Goal: Task Accomplishment & Management: Complete application form

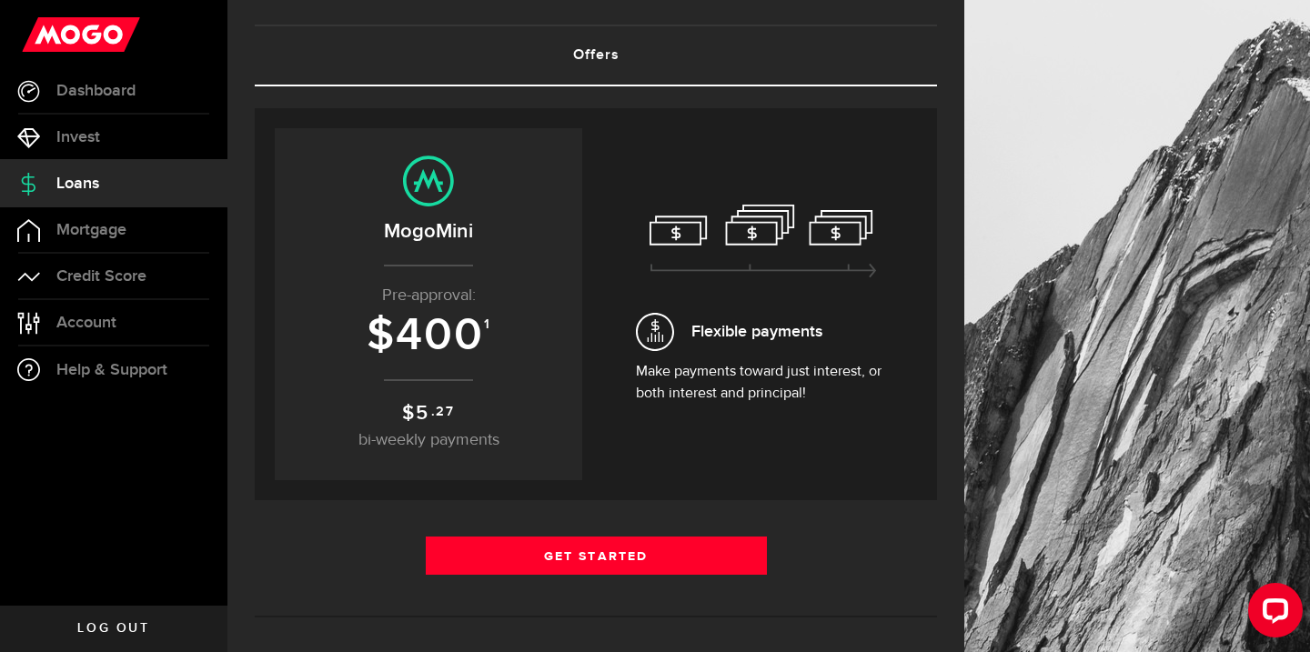
scroll to position [95, 0]
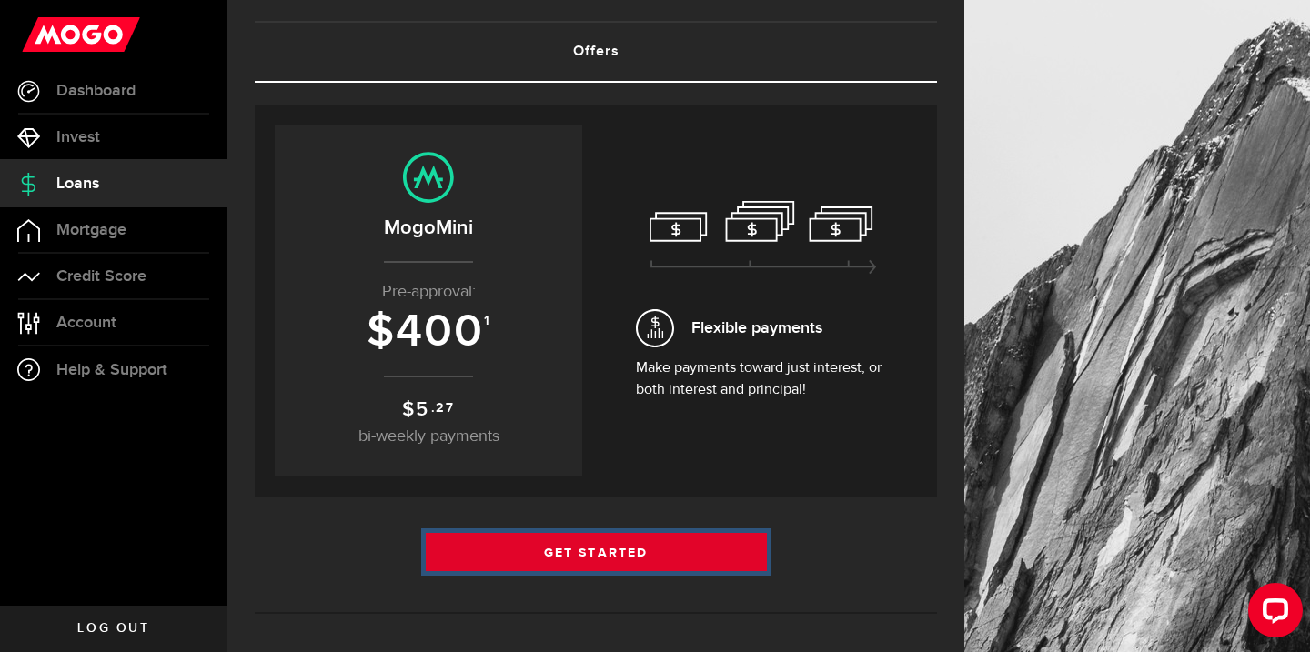
click at [590, 543] on link "Get Started" at bounding box center [596, 552] width 341 height 38
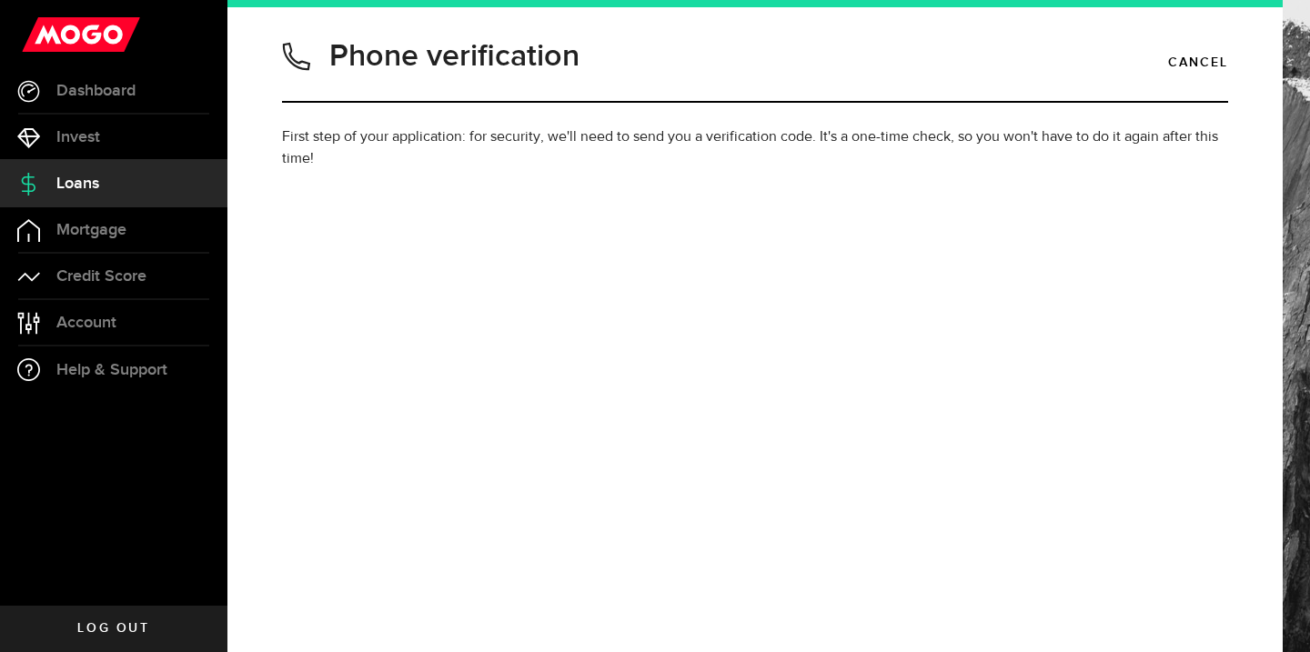
type input "5195671971"
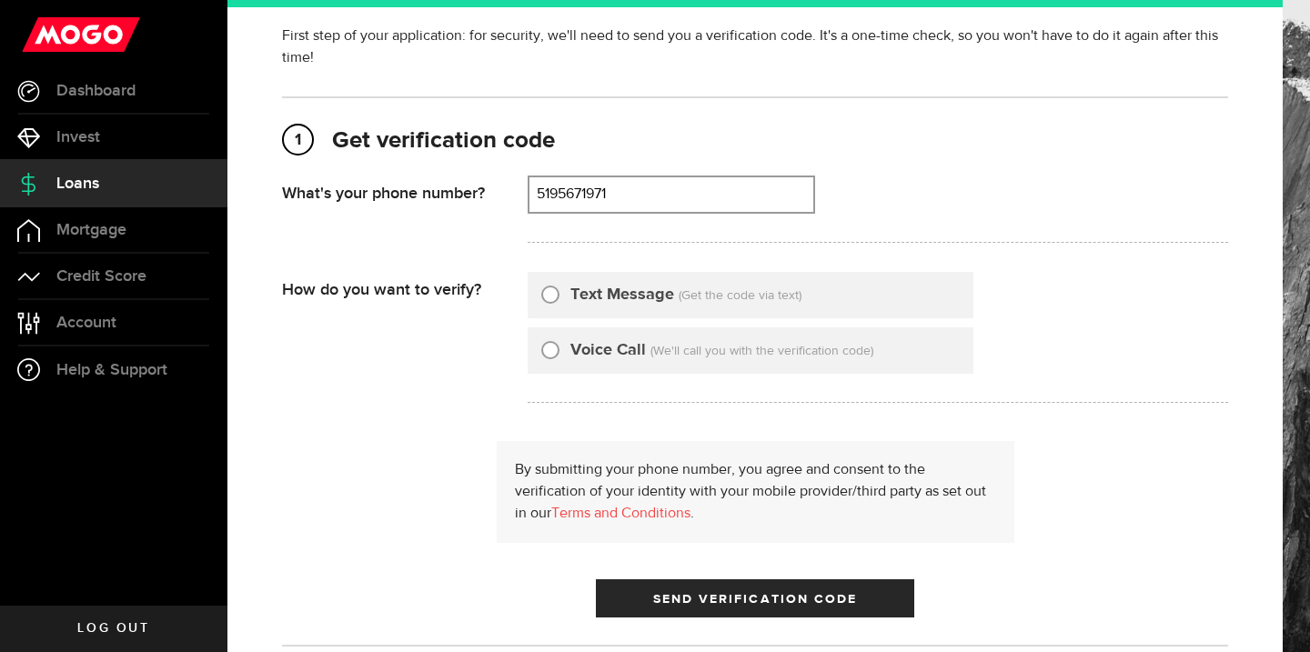
scroll to position [107, 0]
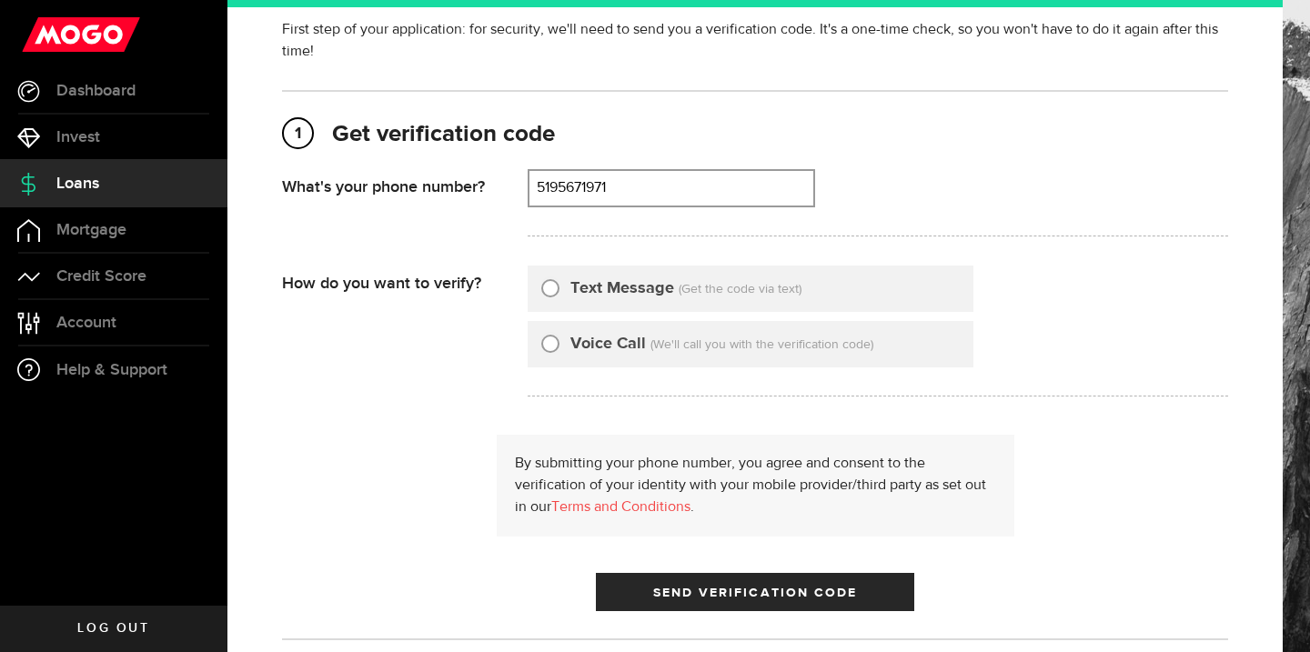
click at [549, 290] on input "Text Message" at bounding box center [550, 286] width 18 height 18
radio input "true"
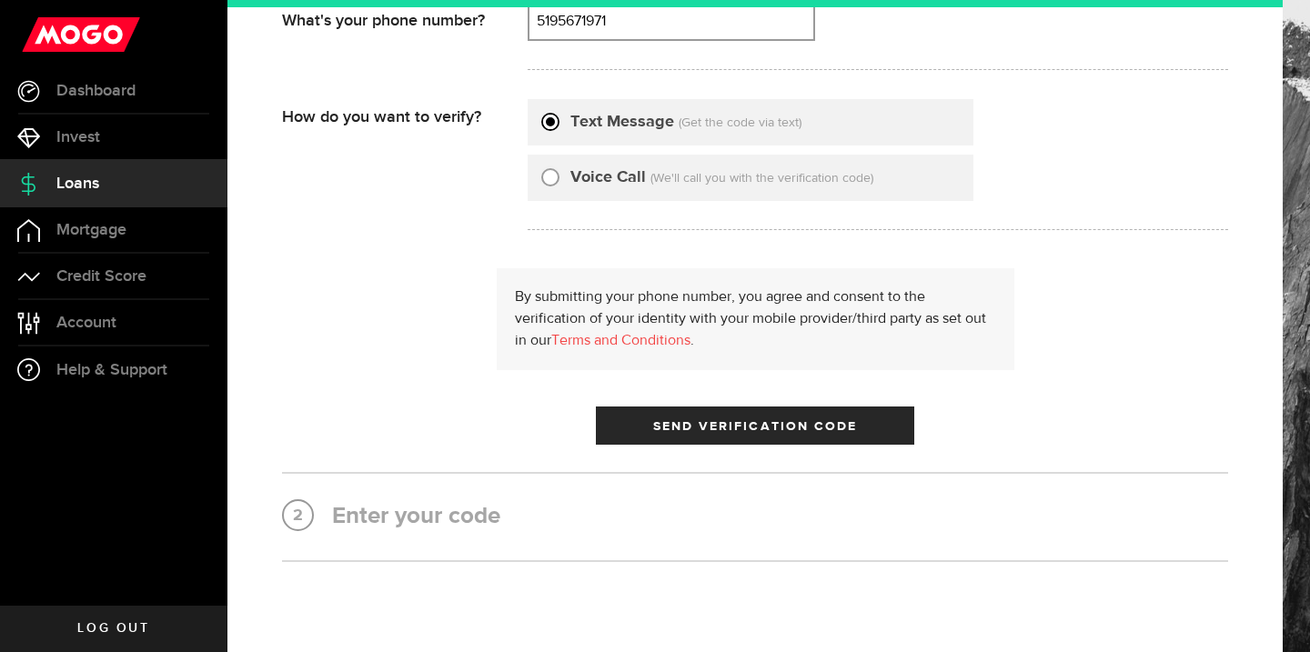
scroll to position [287, 0]
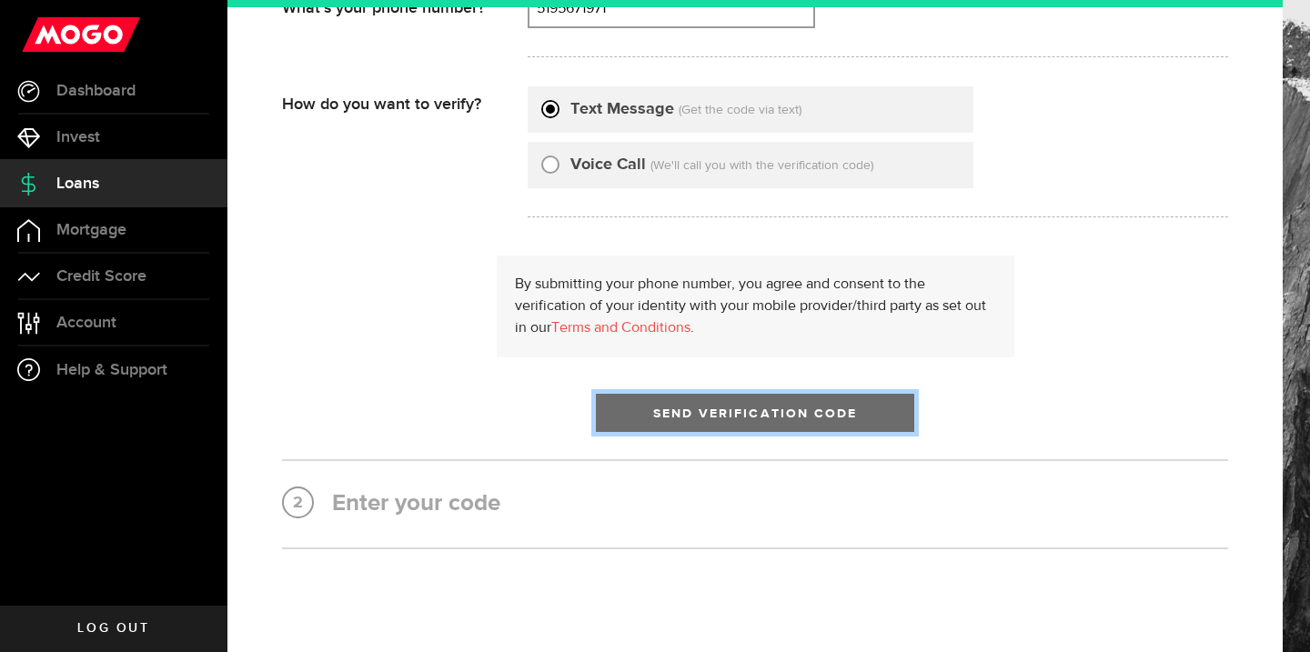
click at [721, 401] on button "Send Verification Code" at bounding box center [755, 413] width 318 height 38
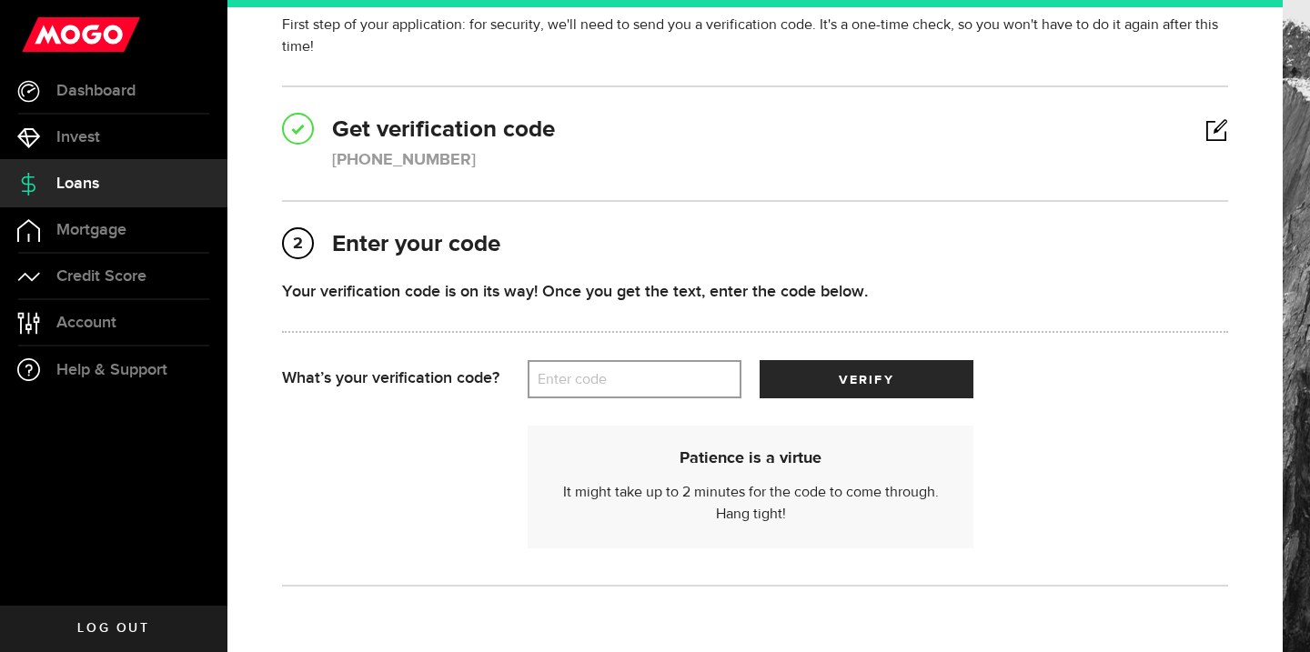
scroll to position [126, 0]
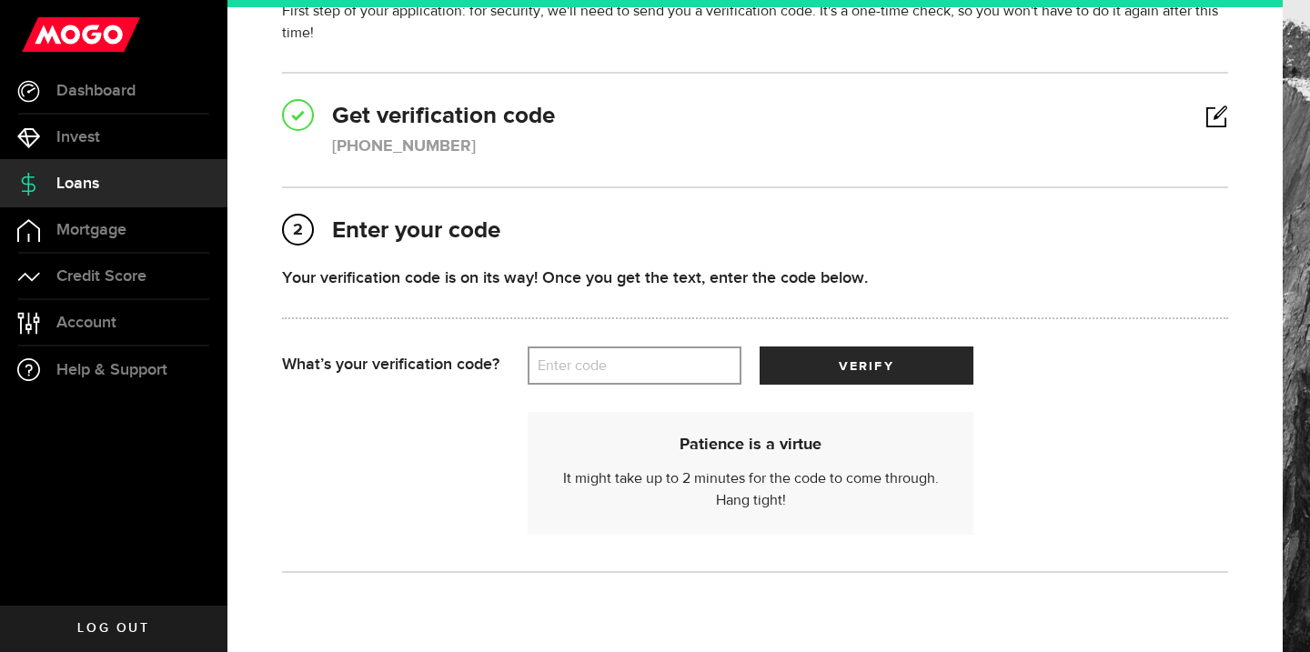
click at [571, 368] on label "Enter code" at bounding box center [635, 366] width 214 height 37
click at [571, 368] on input "Enter code" at bounding box center [635, 366] width 214 height 38
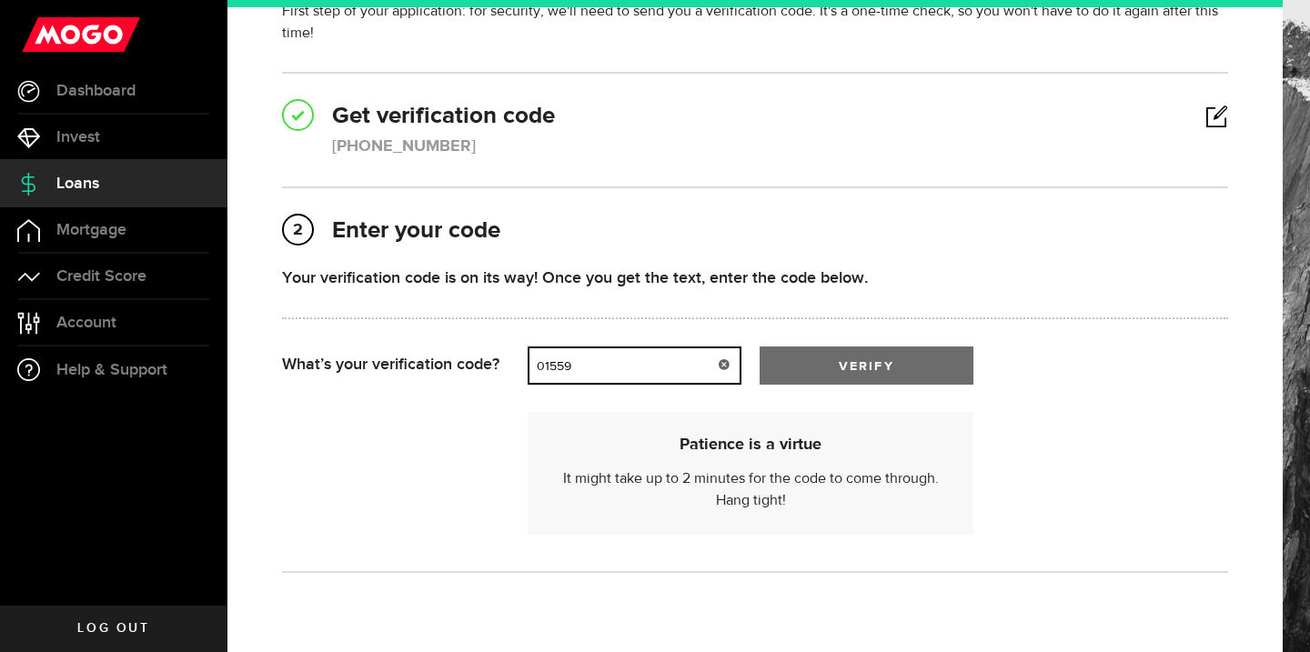
type input "01559"
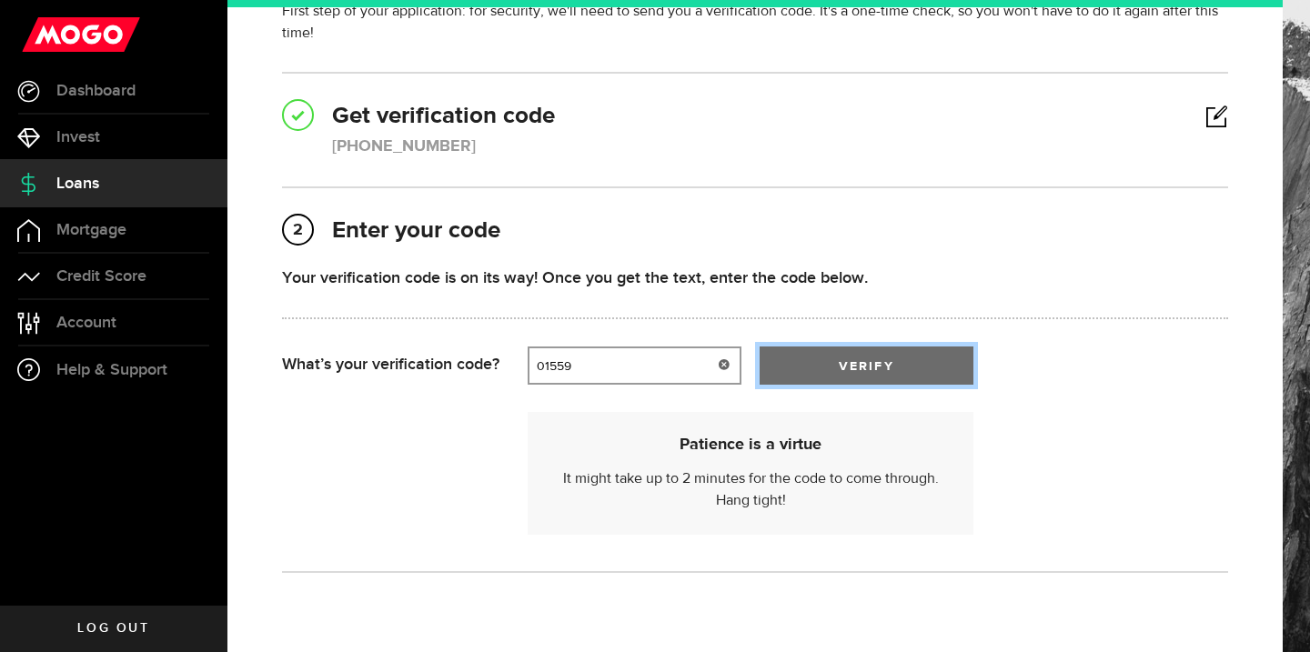
click at [834, 367] on button "verify" at bounding box center [867, 366] width 214 height 38
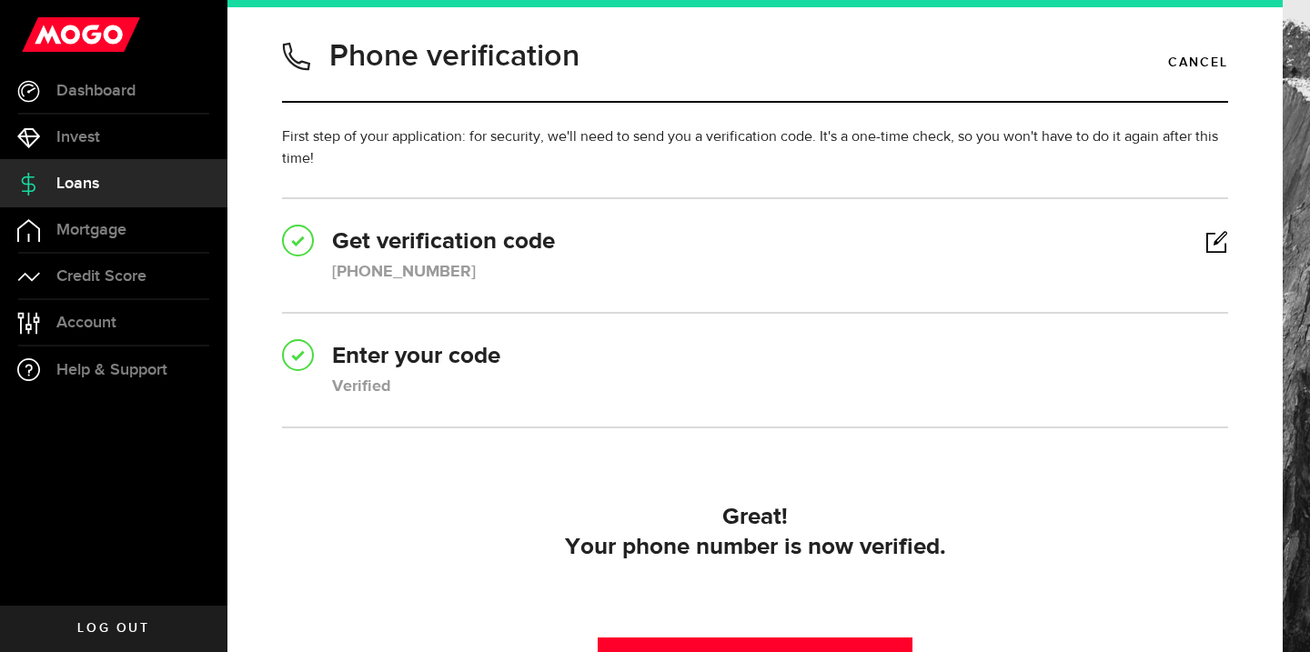
scroll to position [212, 0]
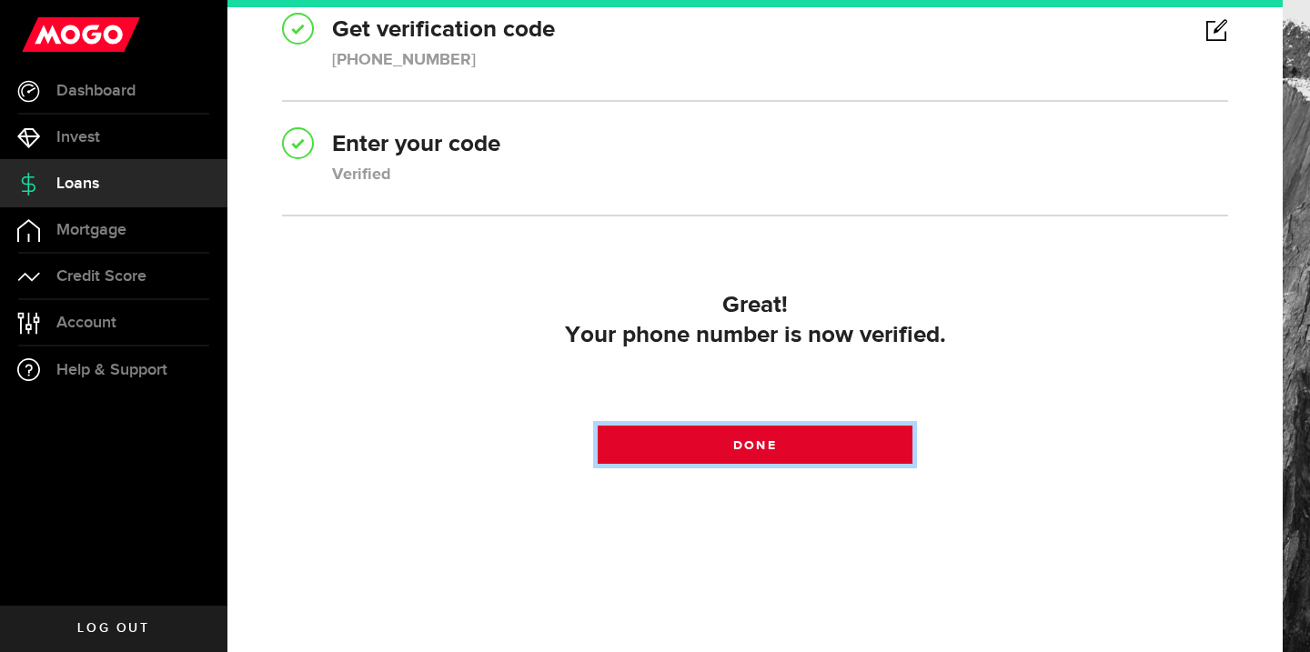
click at [788, 447] on link "Done" at bounding box center [756, 445] width 316 height 38
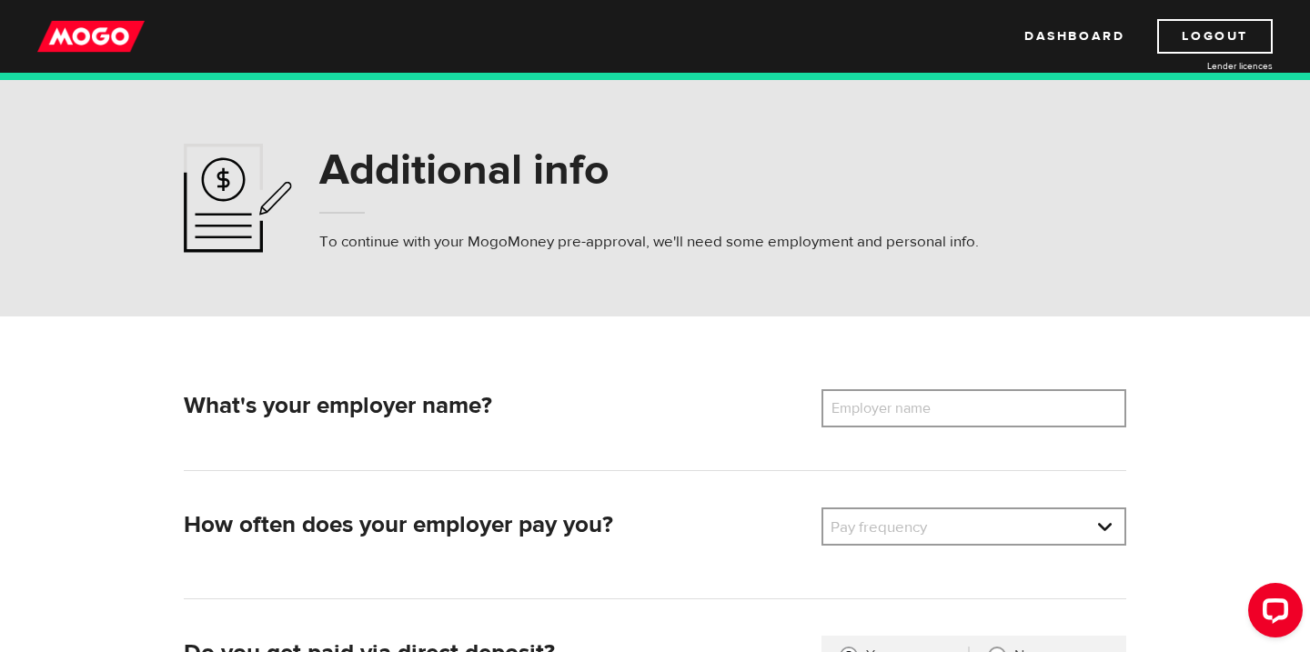
click at [926, 414] on label "Employer name" at bounding box center [894, 408] width 146 height 38
click at [926, 414] on input "Employer name" at bounding box center [973, 408] width 305 height 38
type input "Urban Recreation"
click at [963, 527] on link at bounding box center [973, 526] width 301 height 35
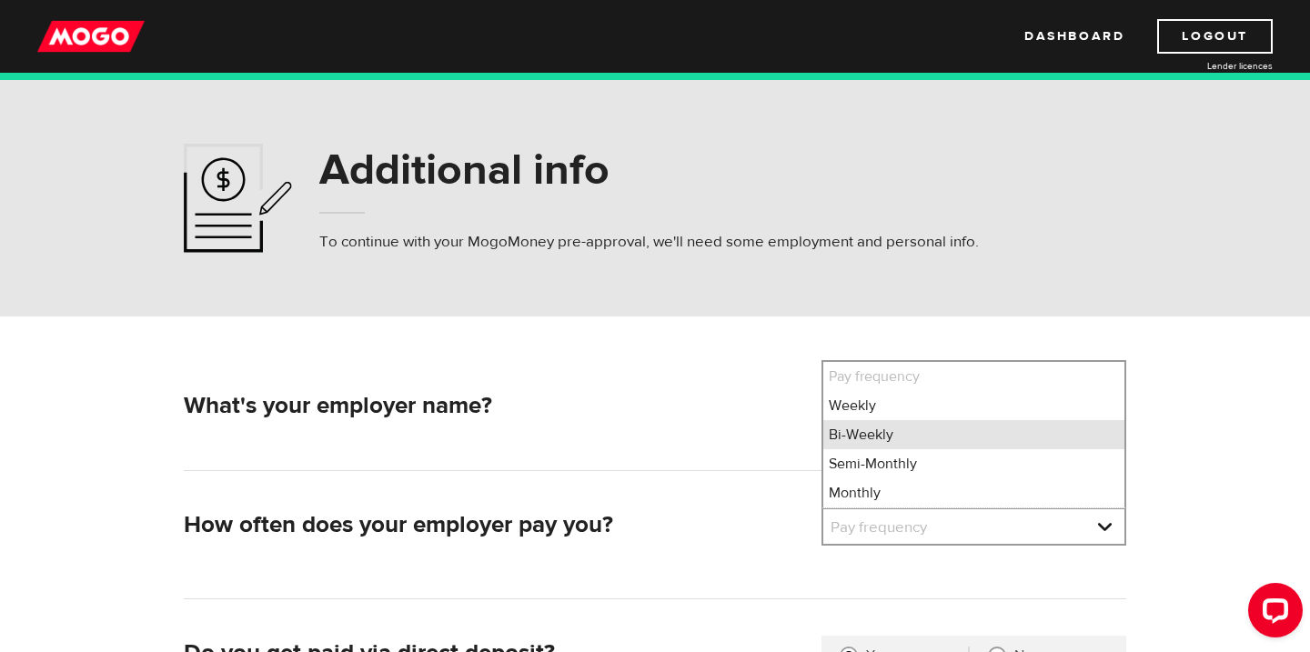
click at [947, 433] on li "Bi-Weekly" at bounding box center [973, 434] width 301 height 29
select select "2"
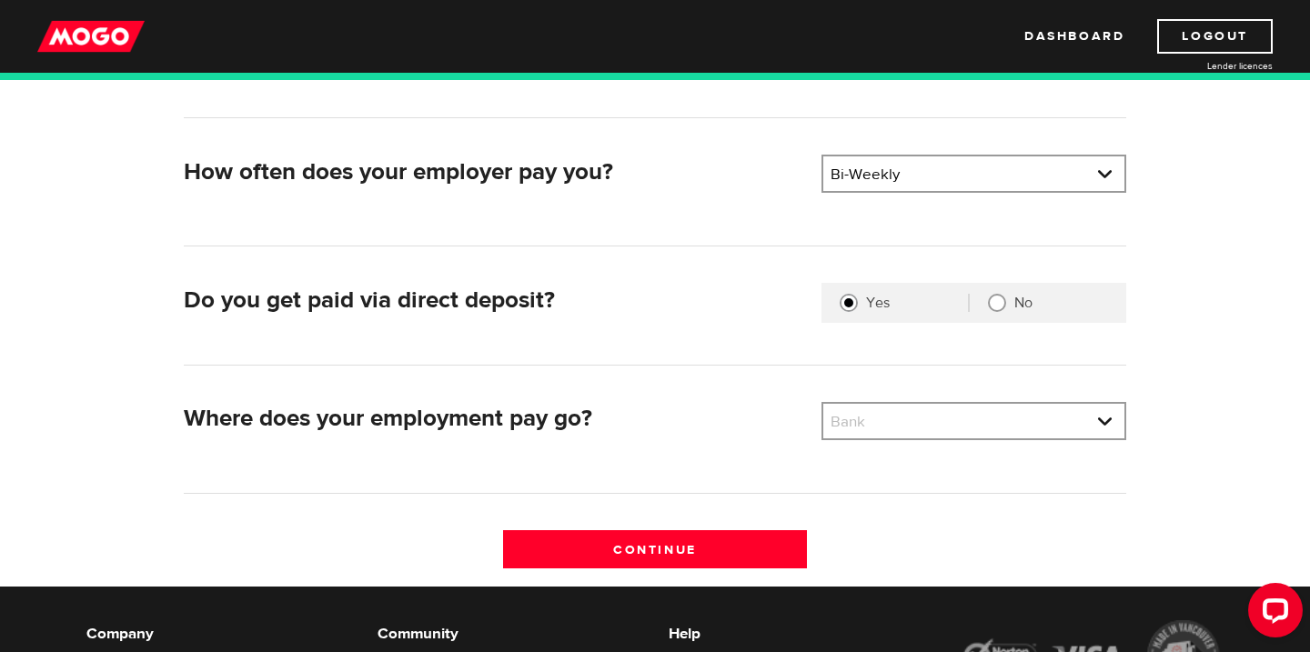
scroll to position [363, 0]
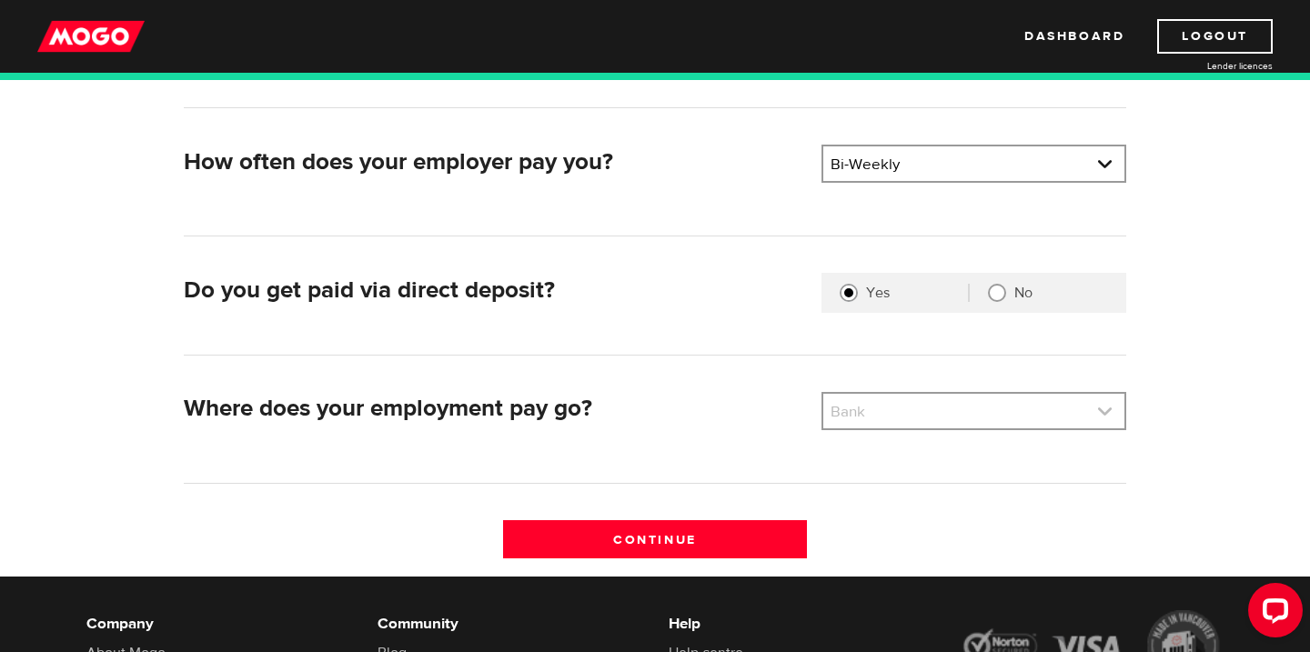
click at [989, 407] on link at bounding box center [973, 411] width 301 height 35
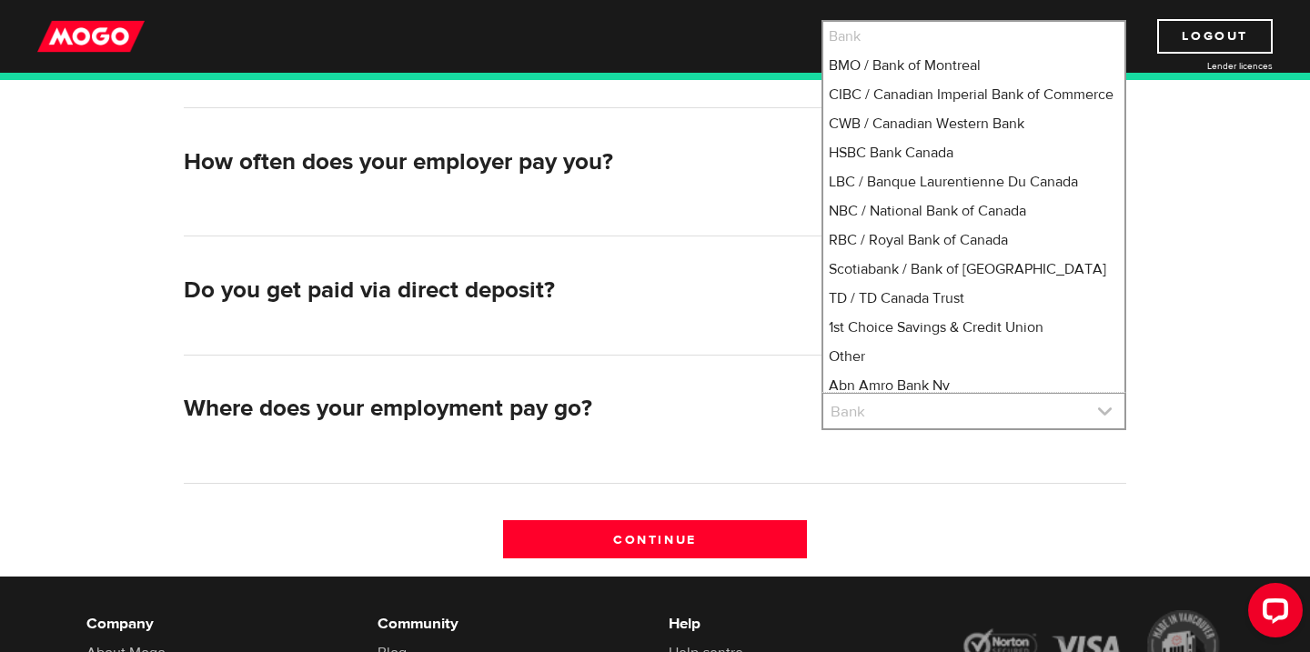
click at [989, 406] on link at bounding box center [973, 411] width 301 height 35
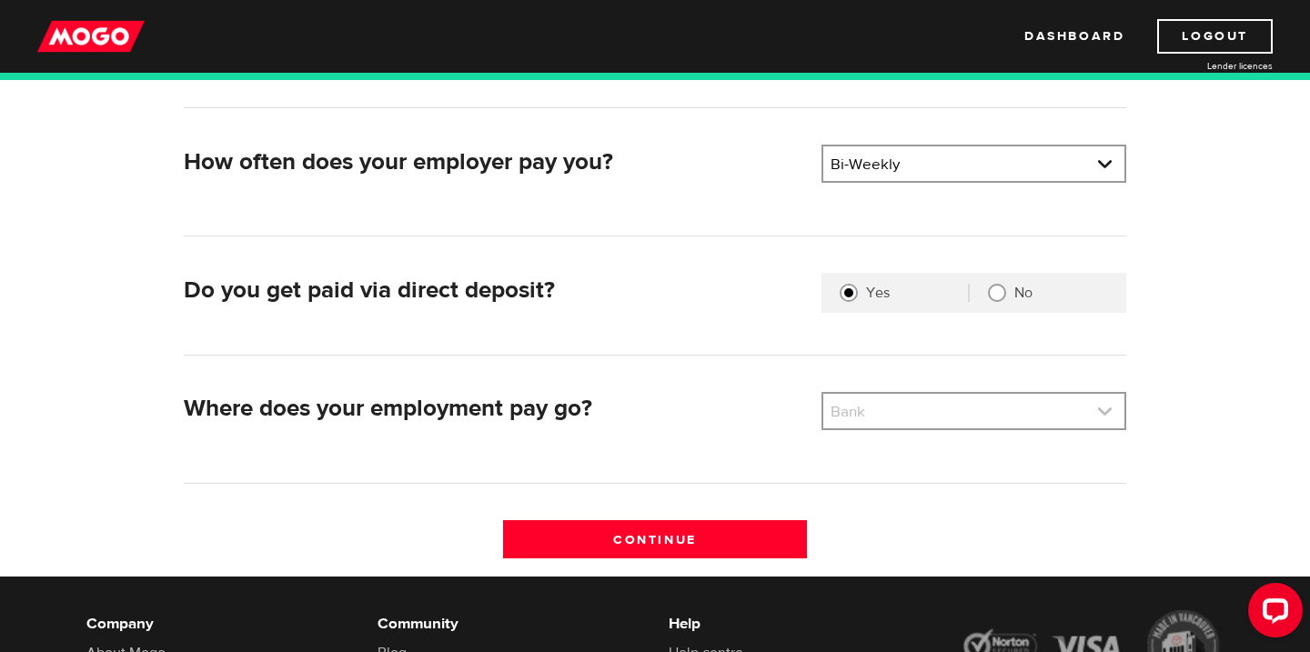
click at [932, 411] on link at bounding box center [973, 411] width 301 height 35
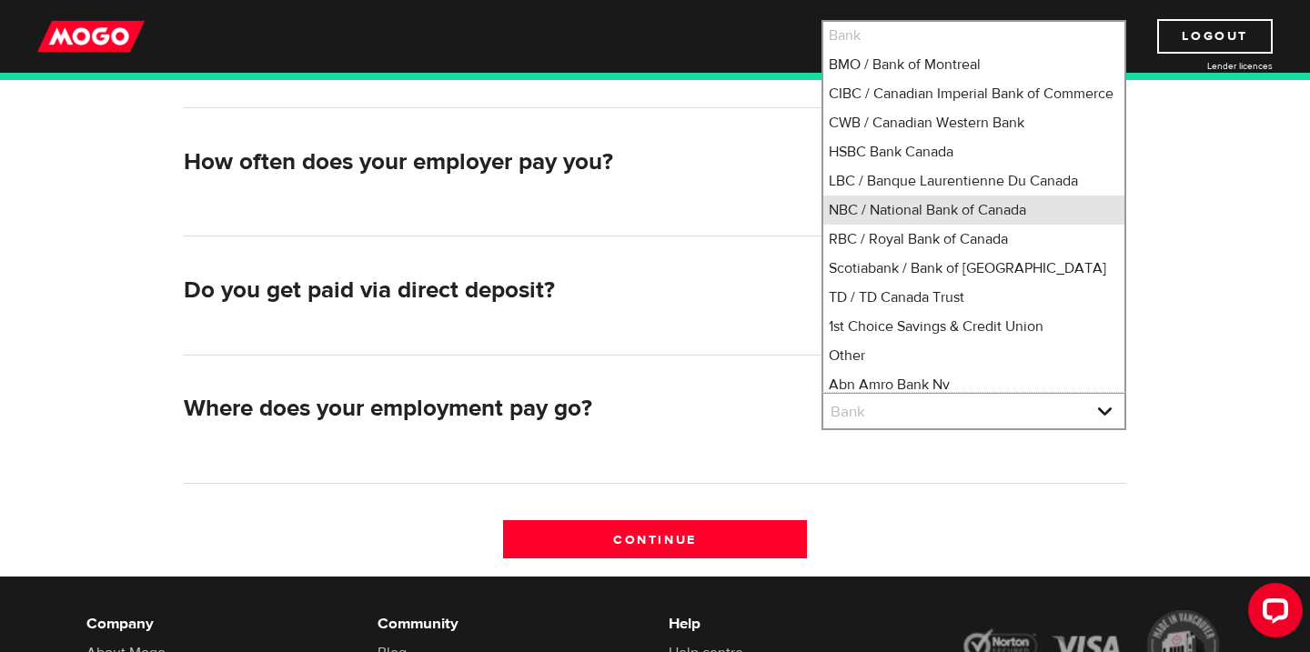
scroll to position [0, 0]
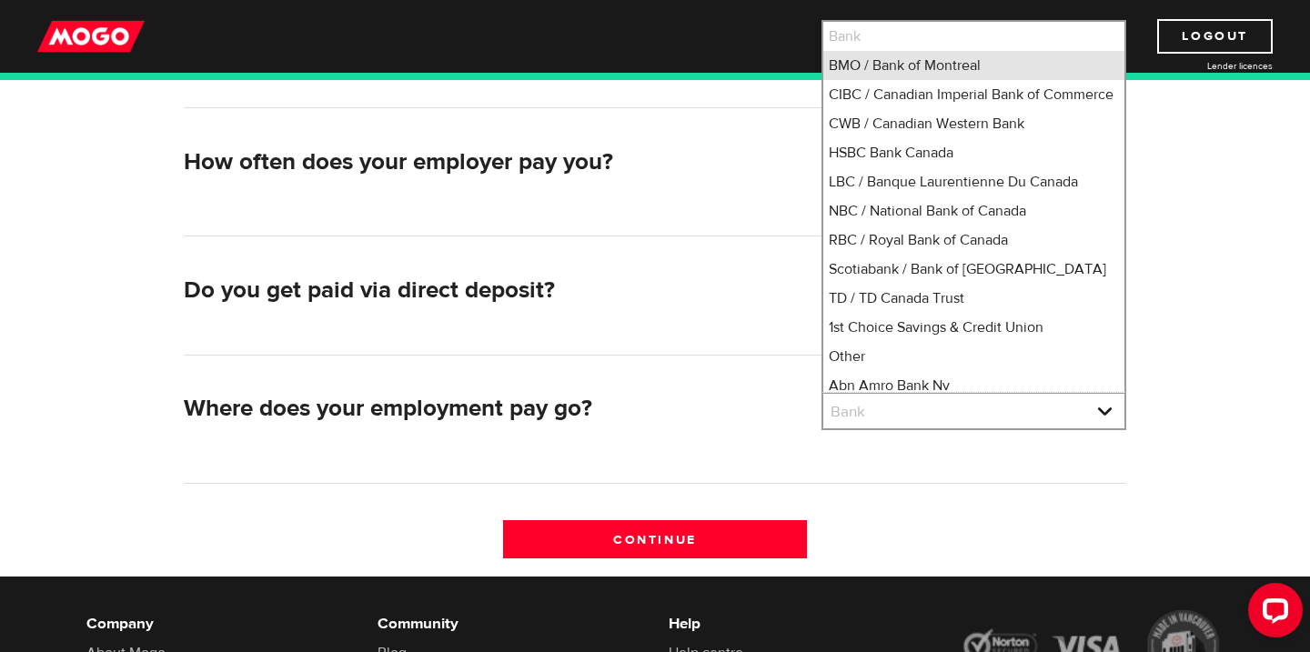
click at [921, 66] on li "BMO / Bank of Montreal" at bounding box center [973, 65] width 301 height 29
select select "1"
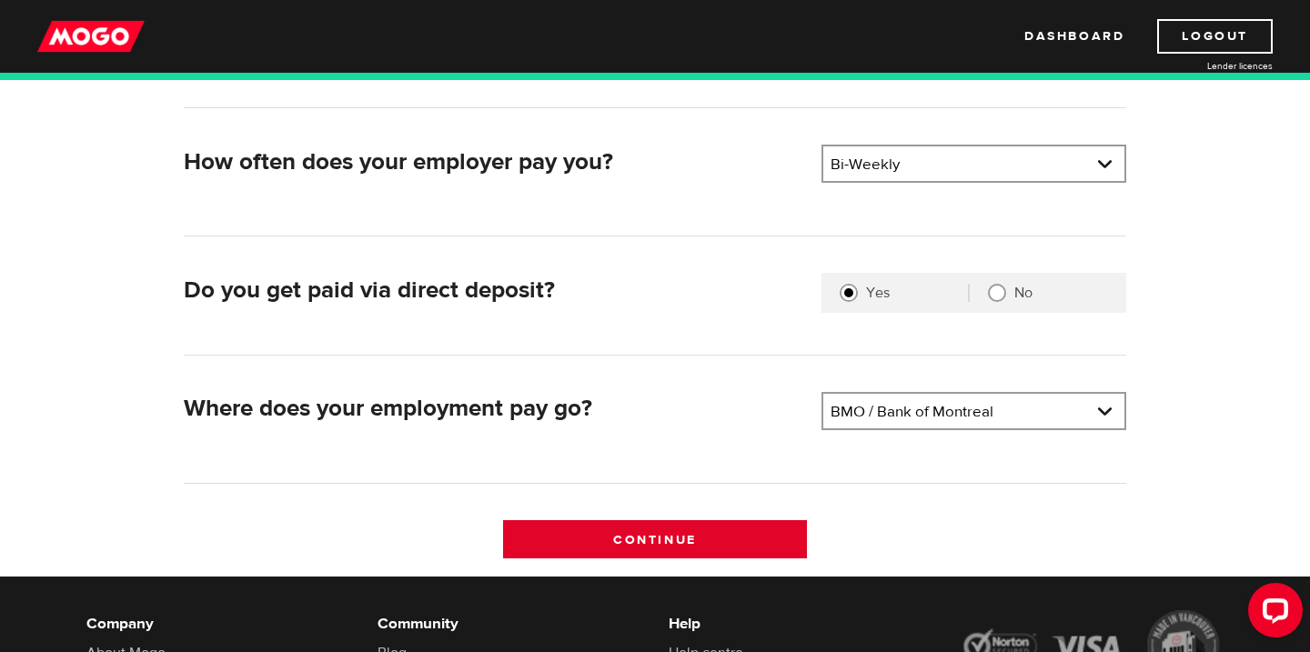
click at [650, 525] on input "Continue" at bounding box center [655, 539] width 305 height 38
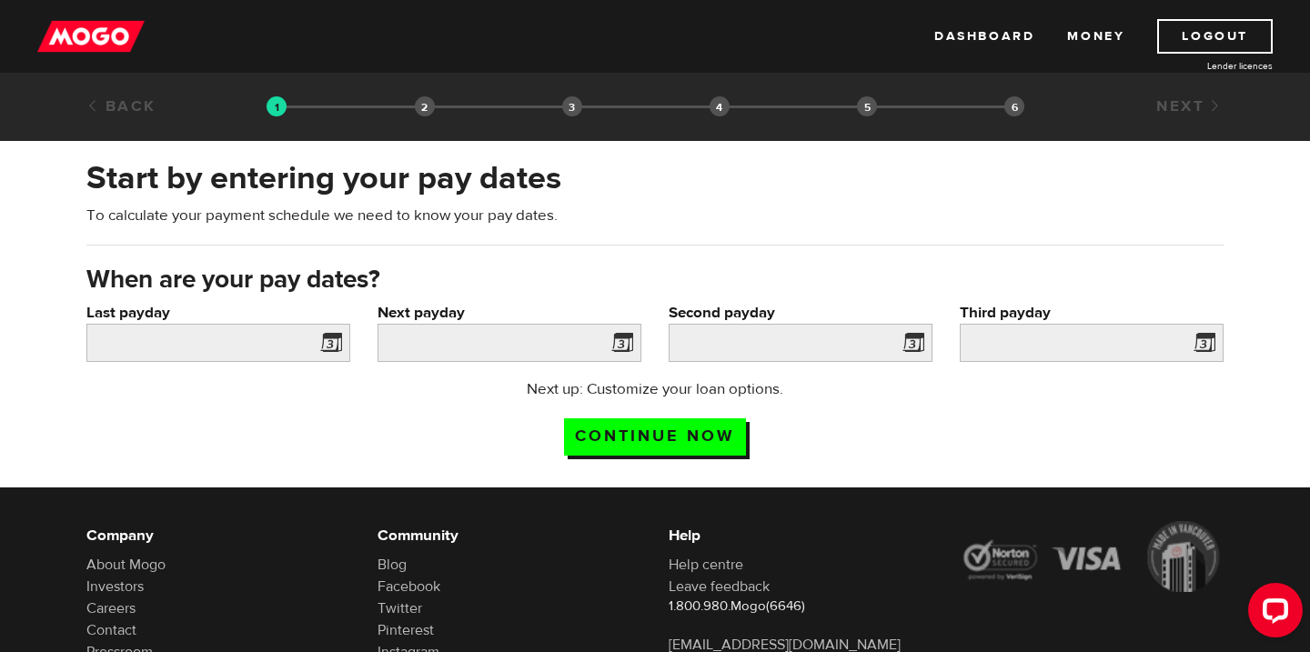
click at [331, 341] on span at bounding box center [327, 345] width 27 height 29
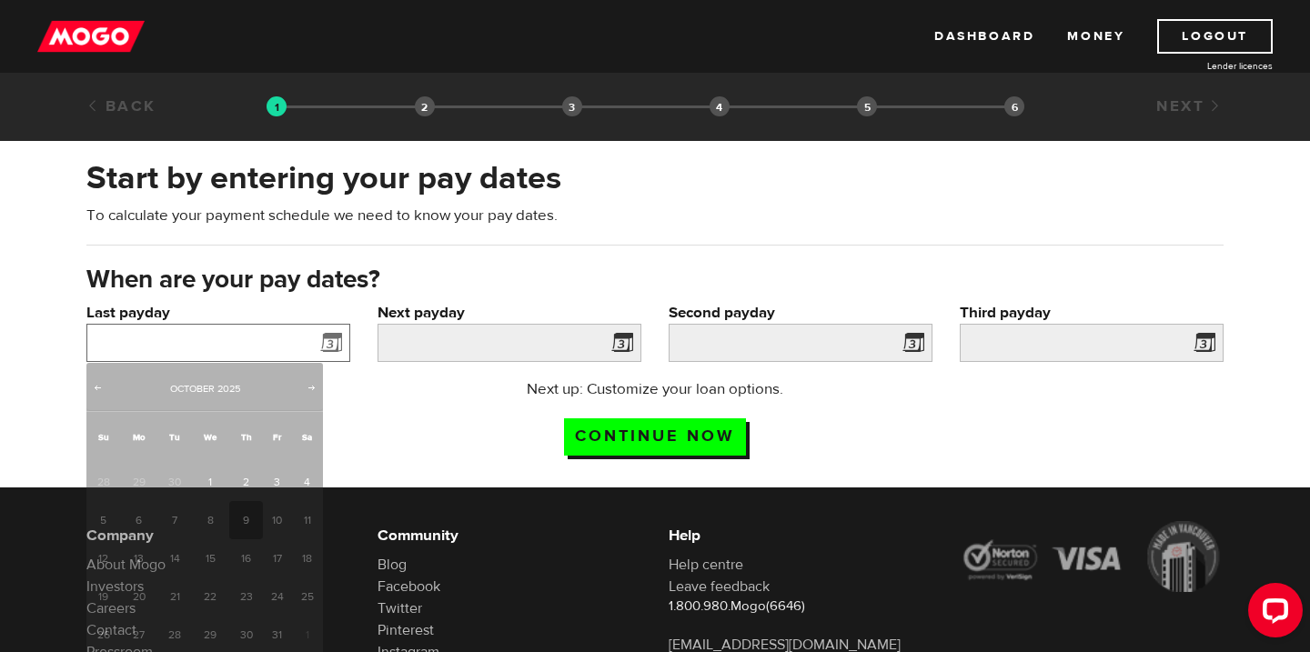
click at [260, 337] on input "Last payday" at bounding box center [218, 343] width 264 height 38
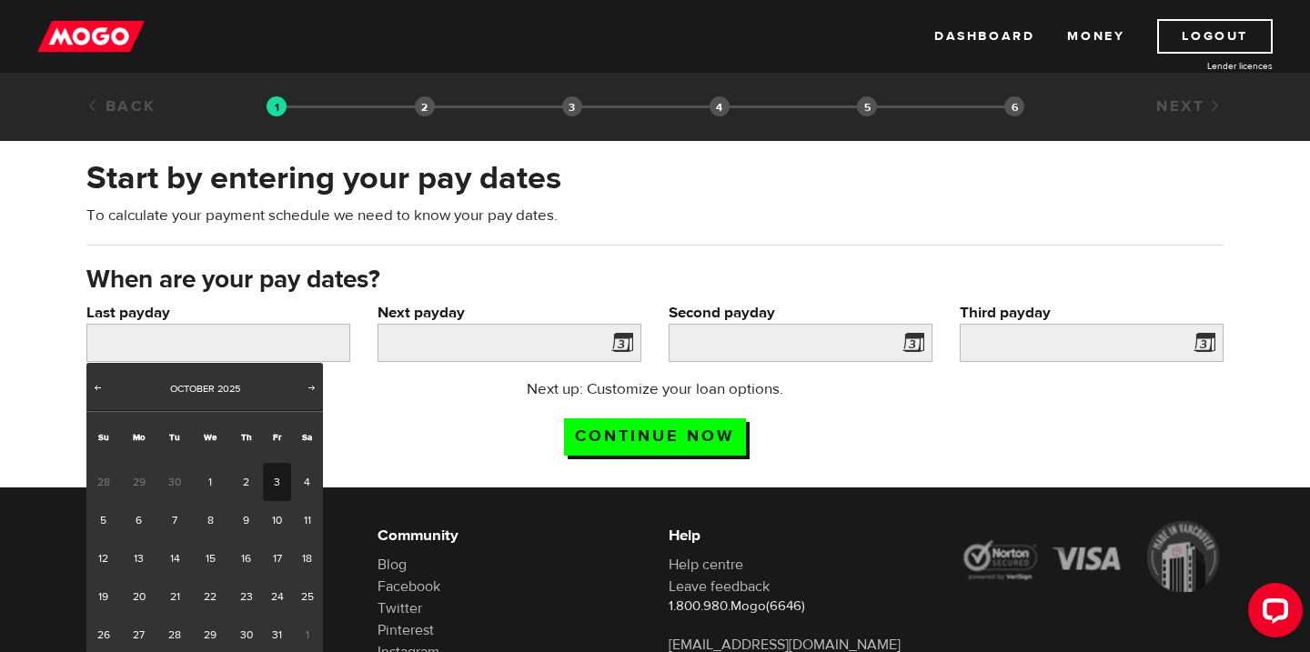
click at [267, 485] on link "3" at bounding box center [277, 482] width 28 height 38
type input "2025/10/03"
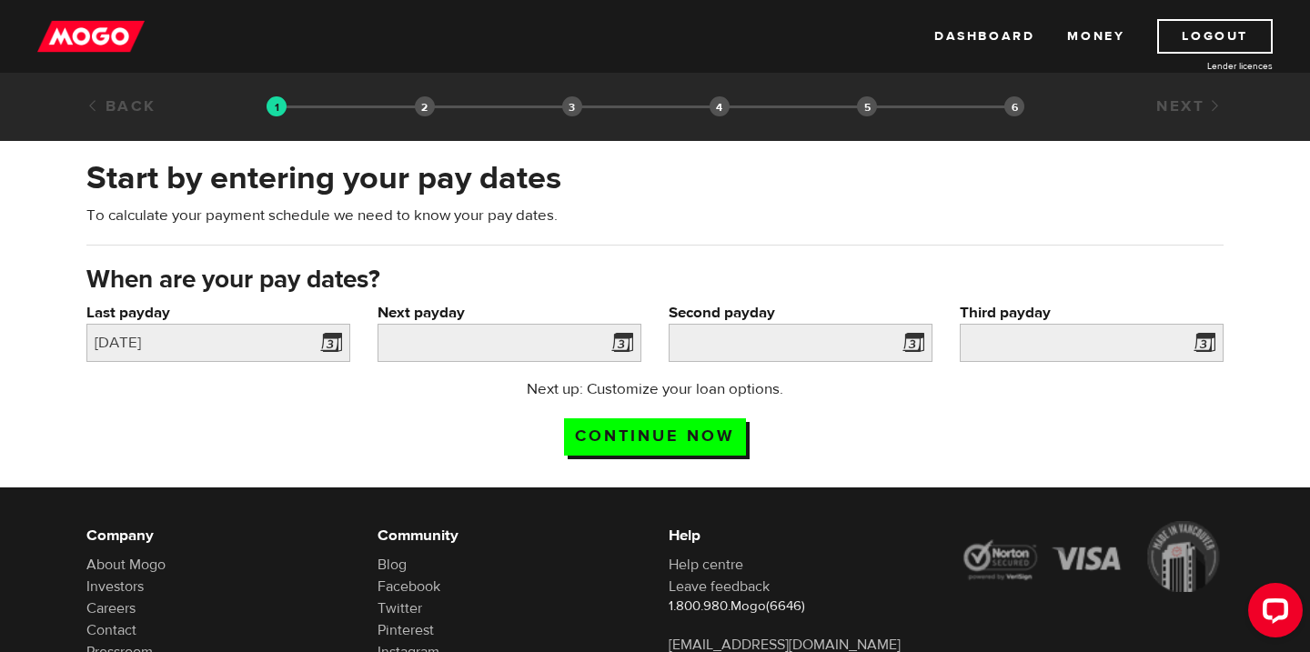
click at [622, 356] on span at bounding box center [618, 345] width 27 height 29
click at [621, 346] on span at bounding box center [618, 345] width 27 height 29
click at [559, 345] on input "Next payday" at bounding box center [510, 343] width 264 height 38
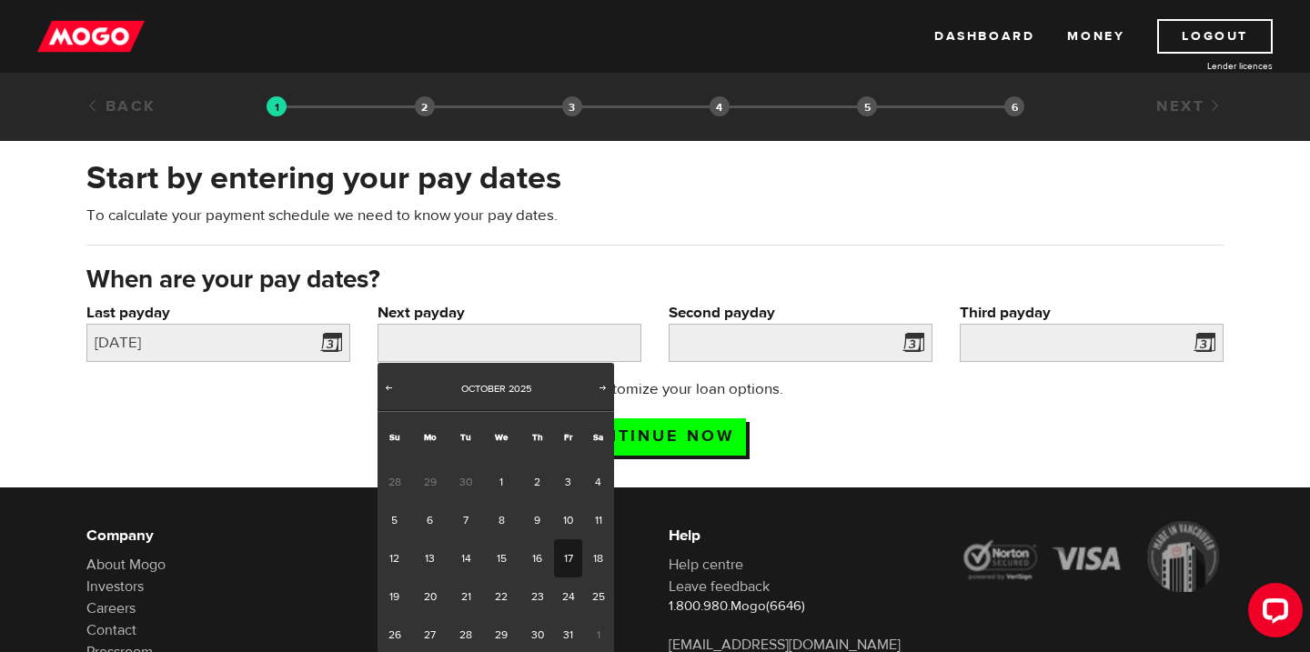
click at [559, 559] on link "17" at bounding box center [568, 558] width 28 height 38
type input "2025/10/17"
type input "2025/10/31"
type input "2025/11/14"
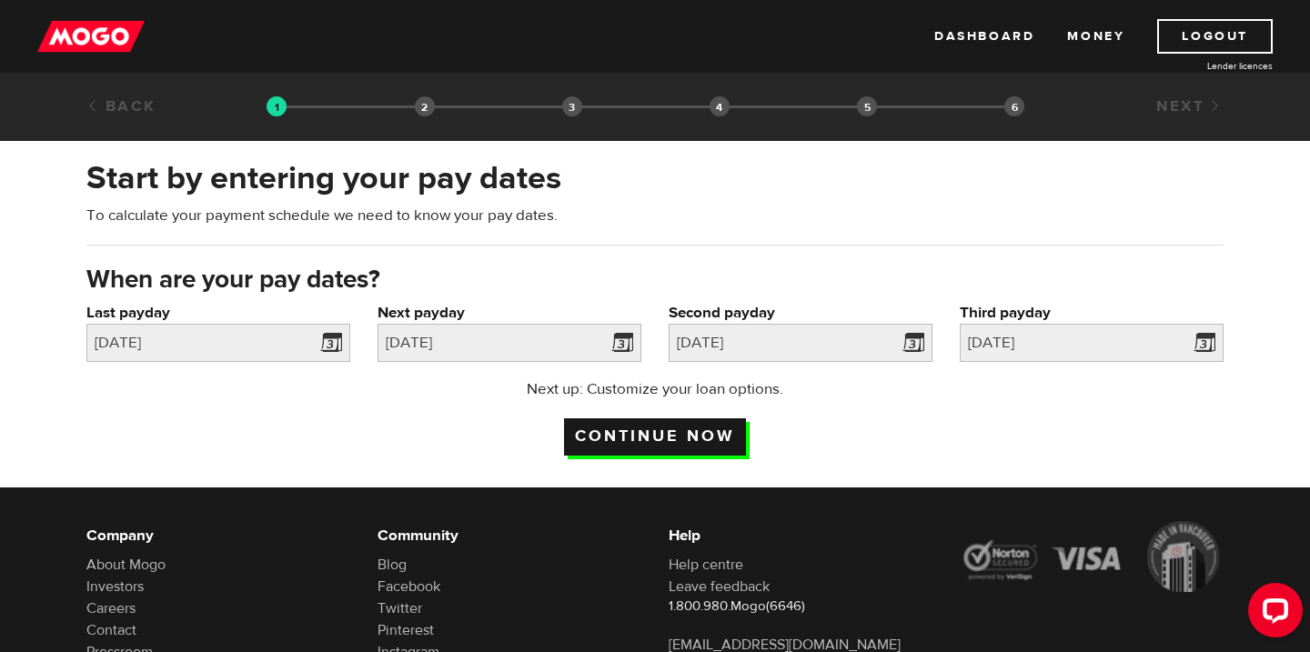
click at [721, 435] on input "Continue now" at bounding box center [655, 436] width 182 height 37
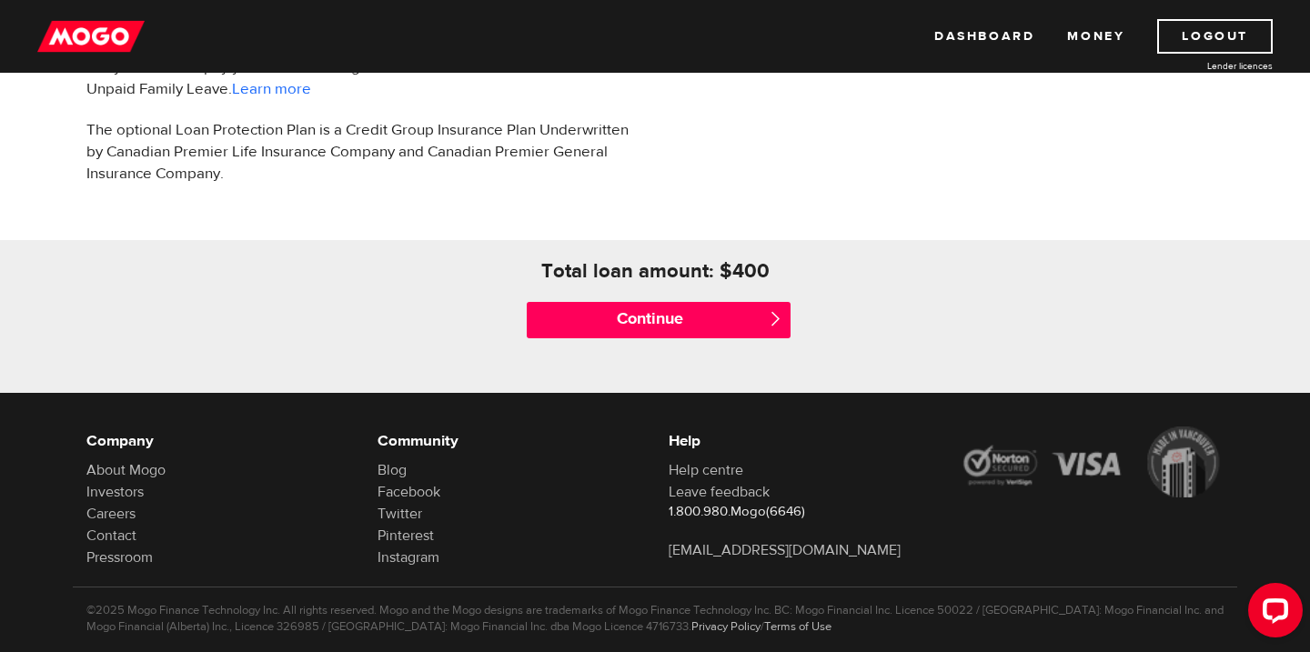
scroll to position [743, 0]
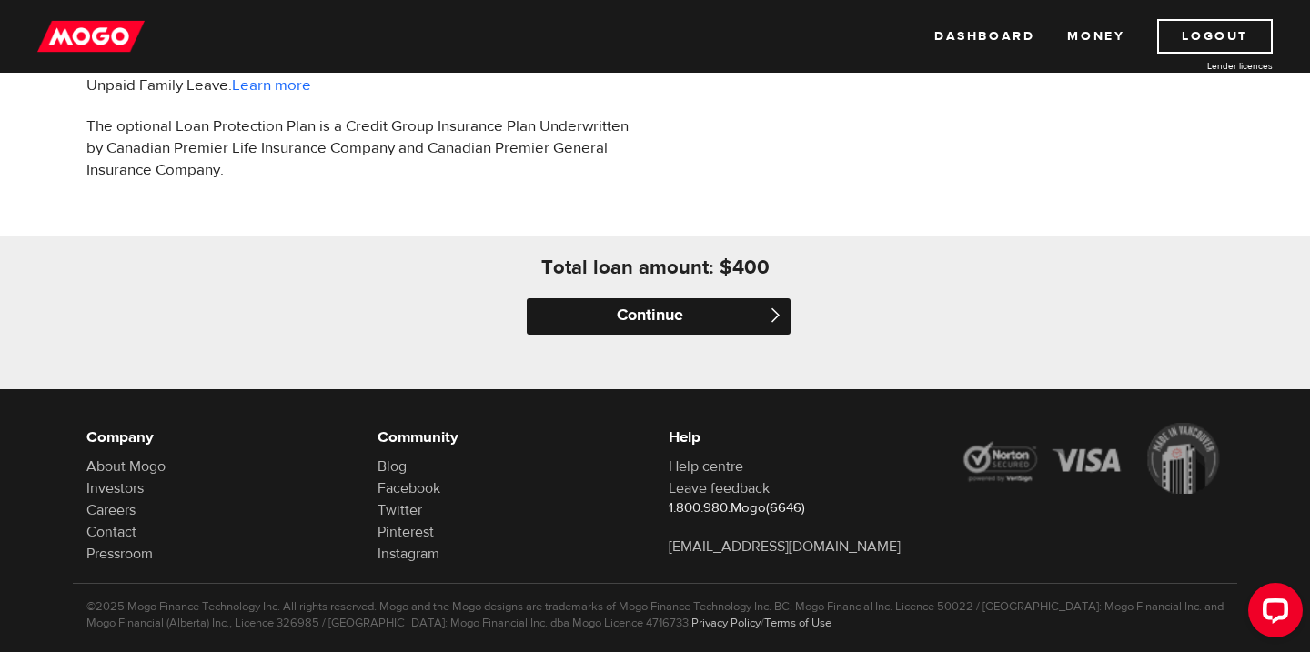
click at [678, 316] on input "Continue" at bounding box center [659, 316] width 264 height 36
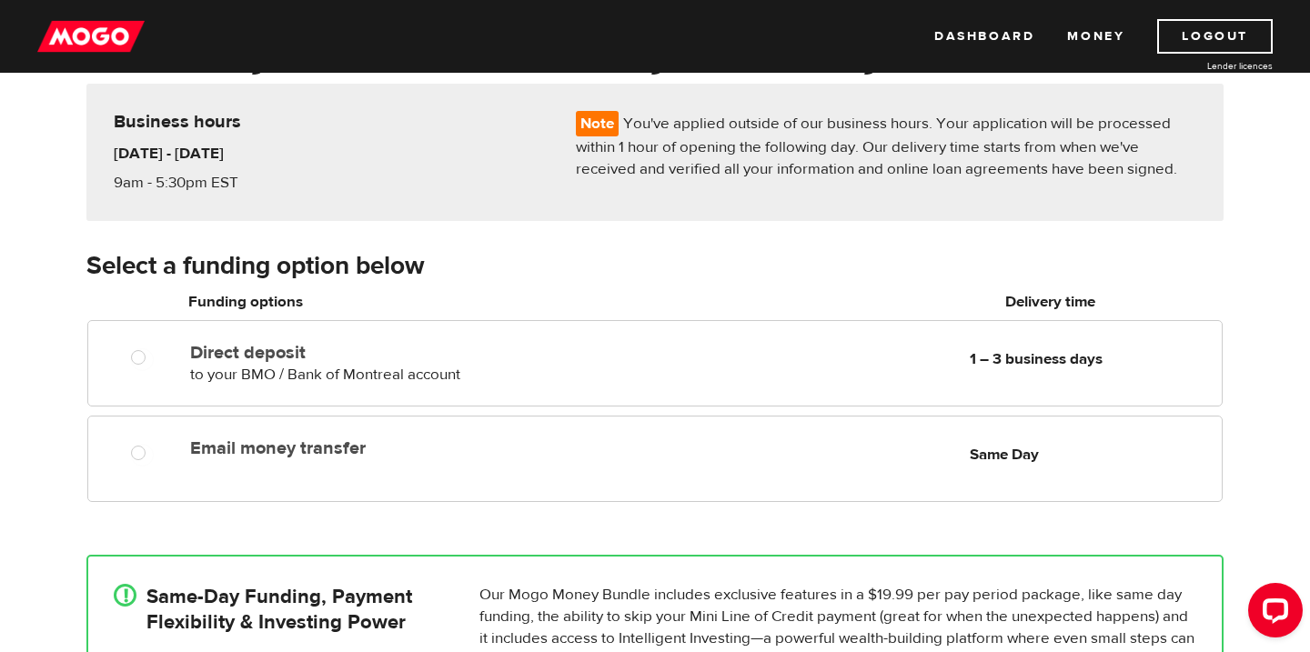
scroll to position [142, 0]
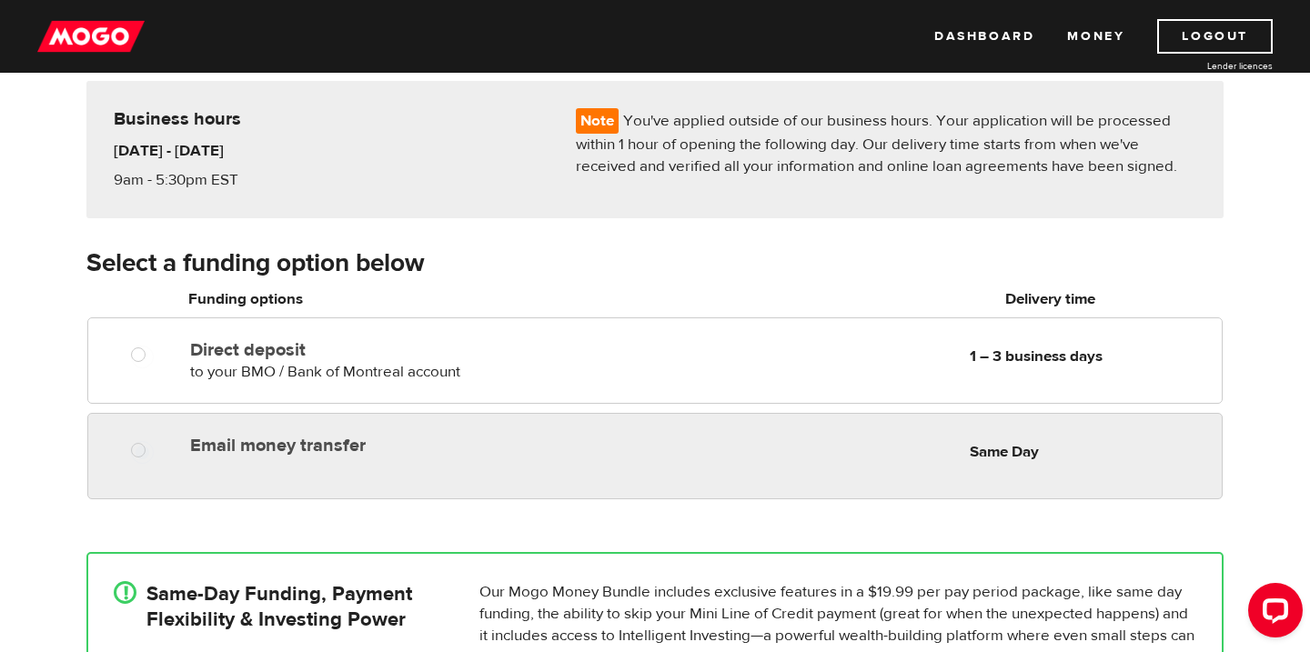
radio input "true"
click at [269, 450] on label "Email money transfer" at bounding box center [399, 446] width 418 height 22
click at [154, 450] on input "Email money transfer" at bounding box center [142, 452] width 23 height 23
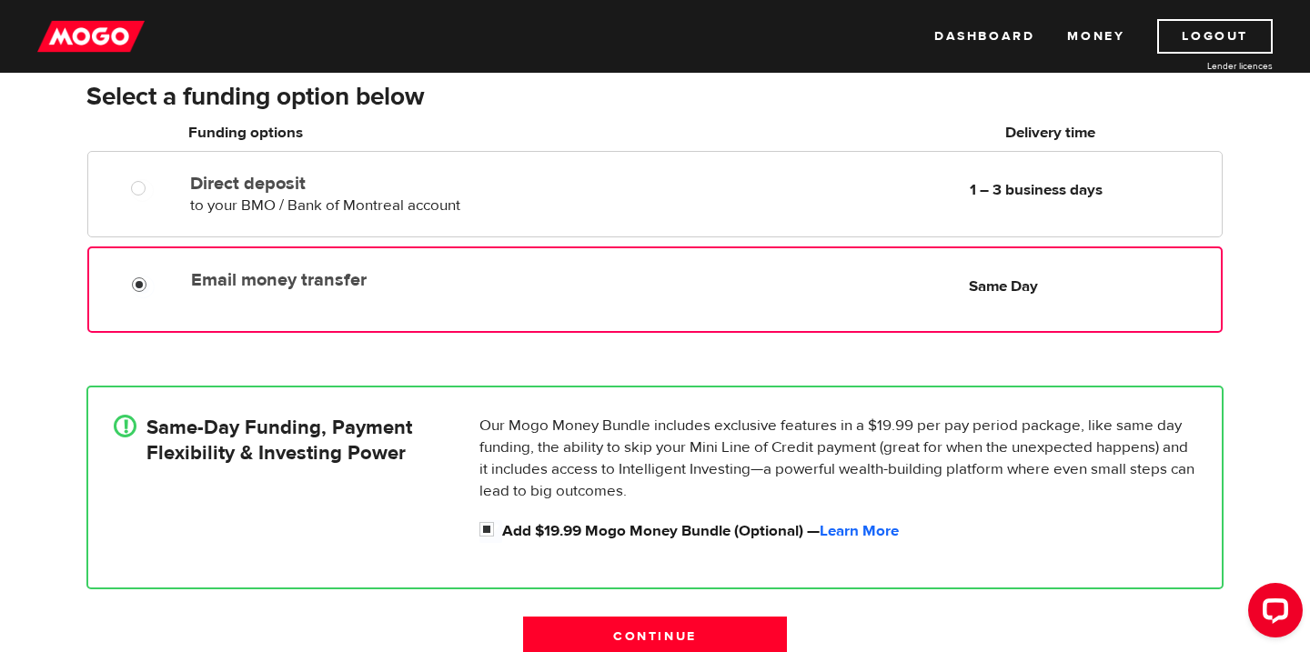
scroll to position [309, 0]
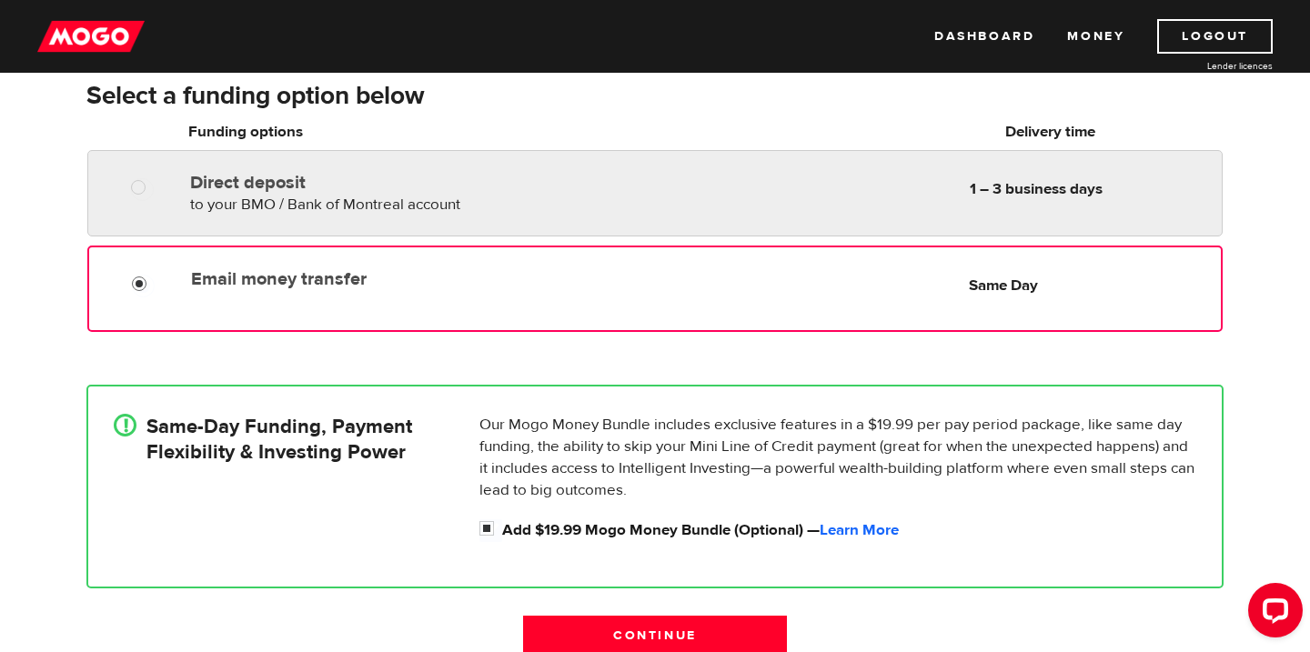
radio input "true"
click at [165, 185] on div at bounding box center [144, 189] width 109 height 23
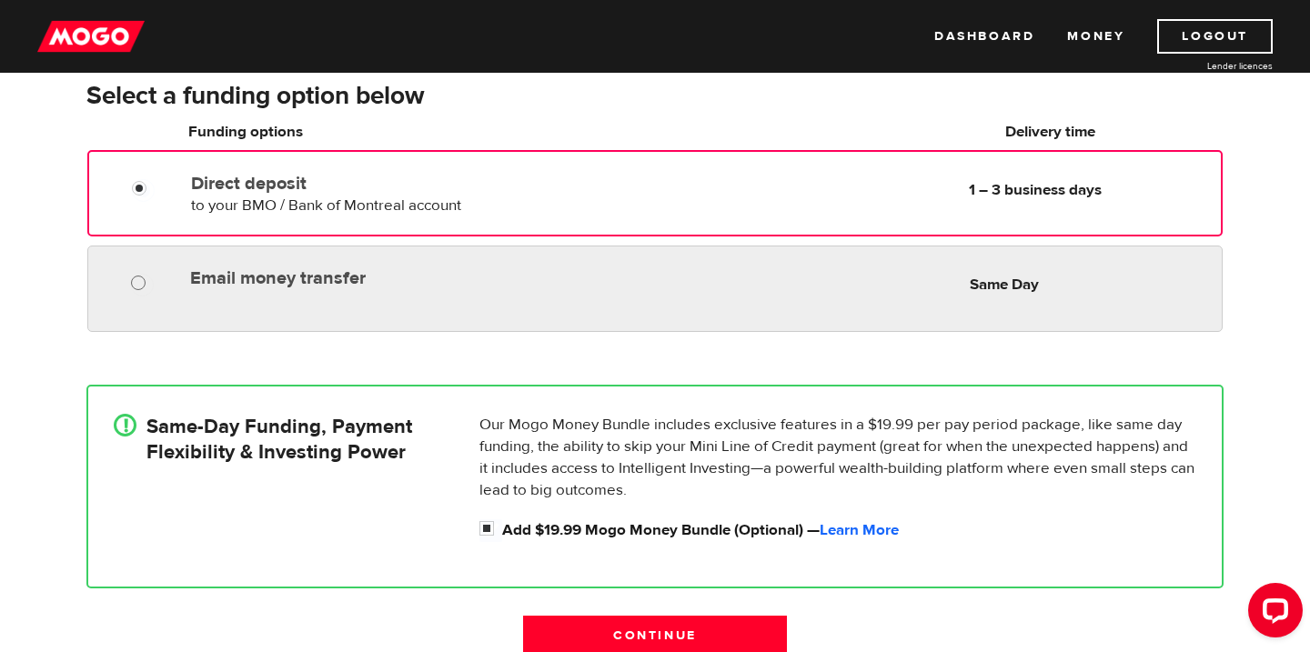
radio input "true"
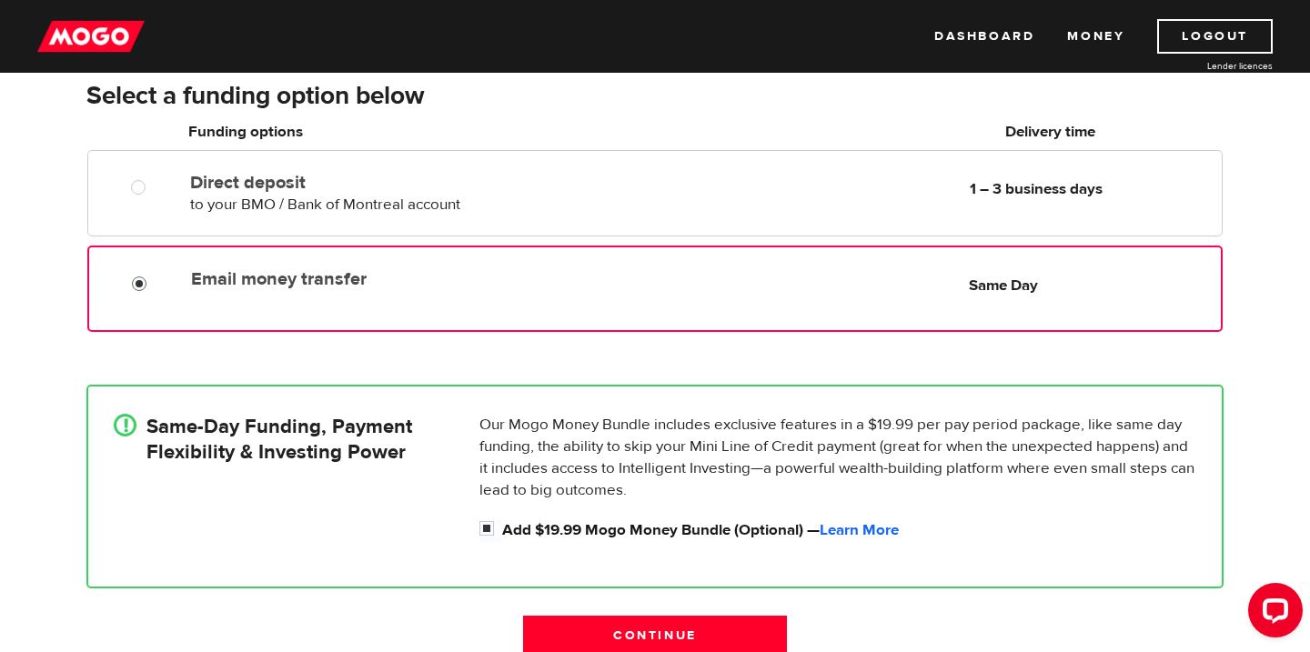
click at [156, 288] on label at bounding box center [157, 286] width 4 height 22
click at [155, 288] on input "Email money transfer" at bounding box center [143, 286] width 23 height 23
click at [479, 532] on input "Add $19.99 Mogo Money Bundle (Optional) — Learn More" at bounding box center [490, 530] width 23 height 23
checkbox input "false"
radio input "false"
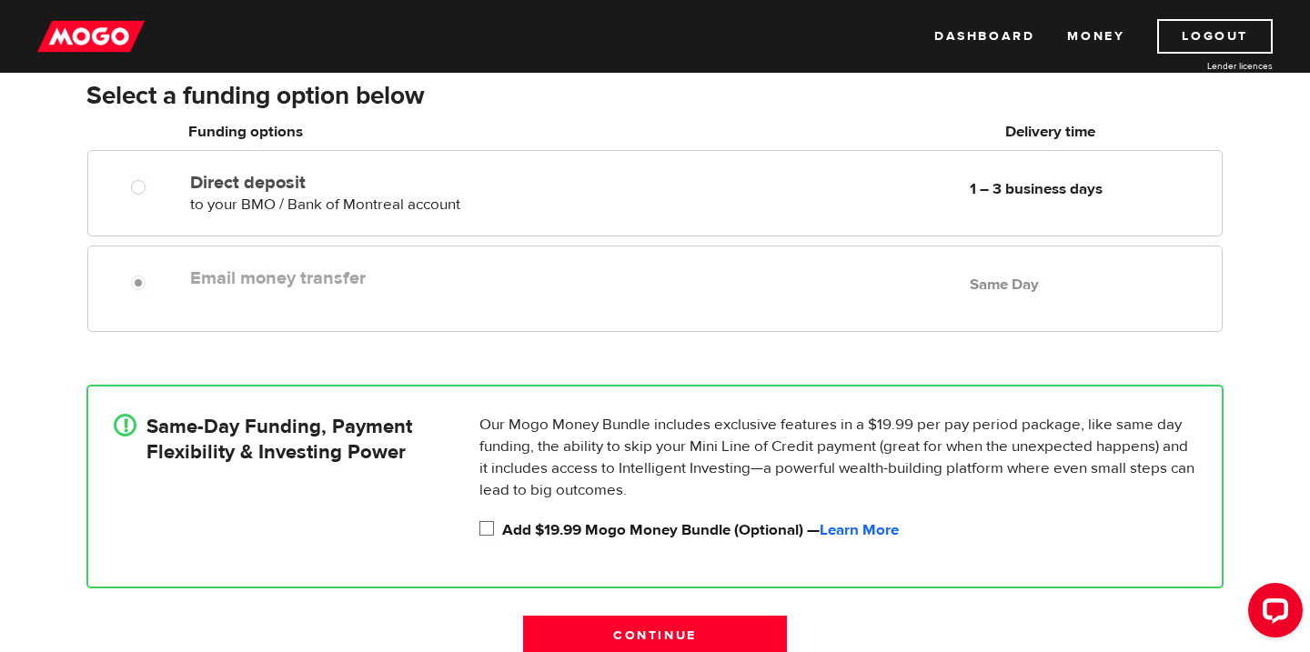
click at [479, 524] on input "Add $19.99 Mogo Money Bundle (Optional) — Learn More" at bounding box center [490, 530] width 23 height 23
checkbox input "true"
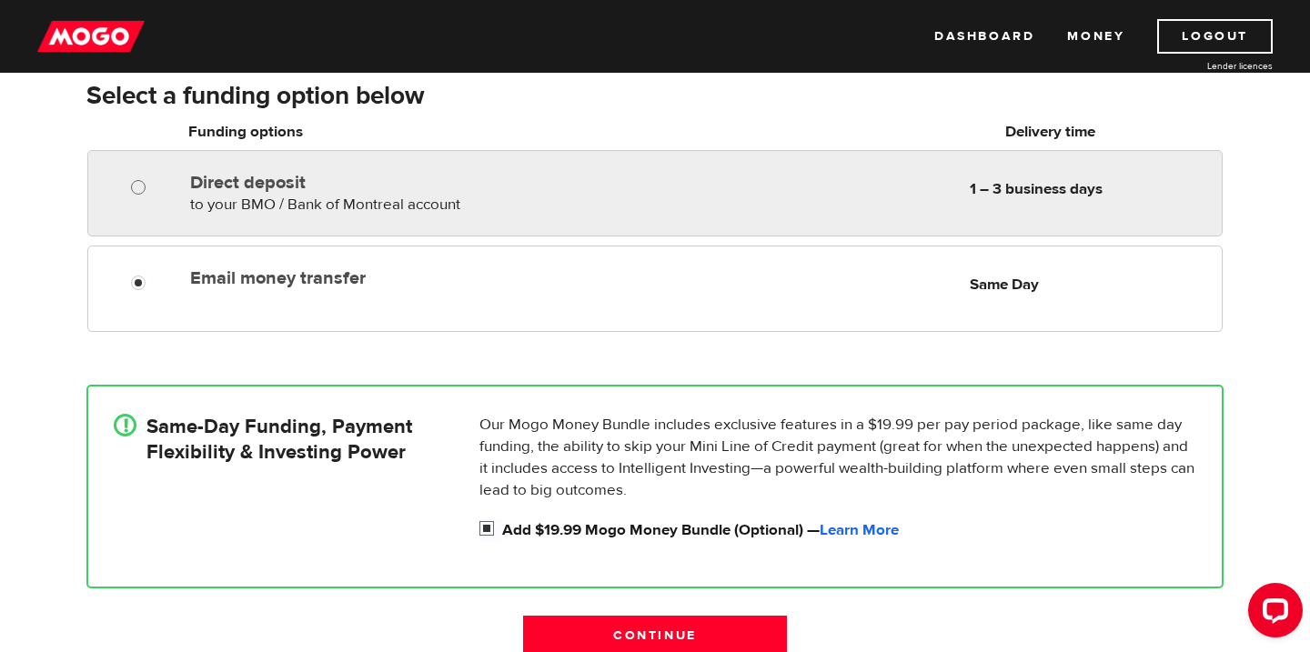
radio input "true"
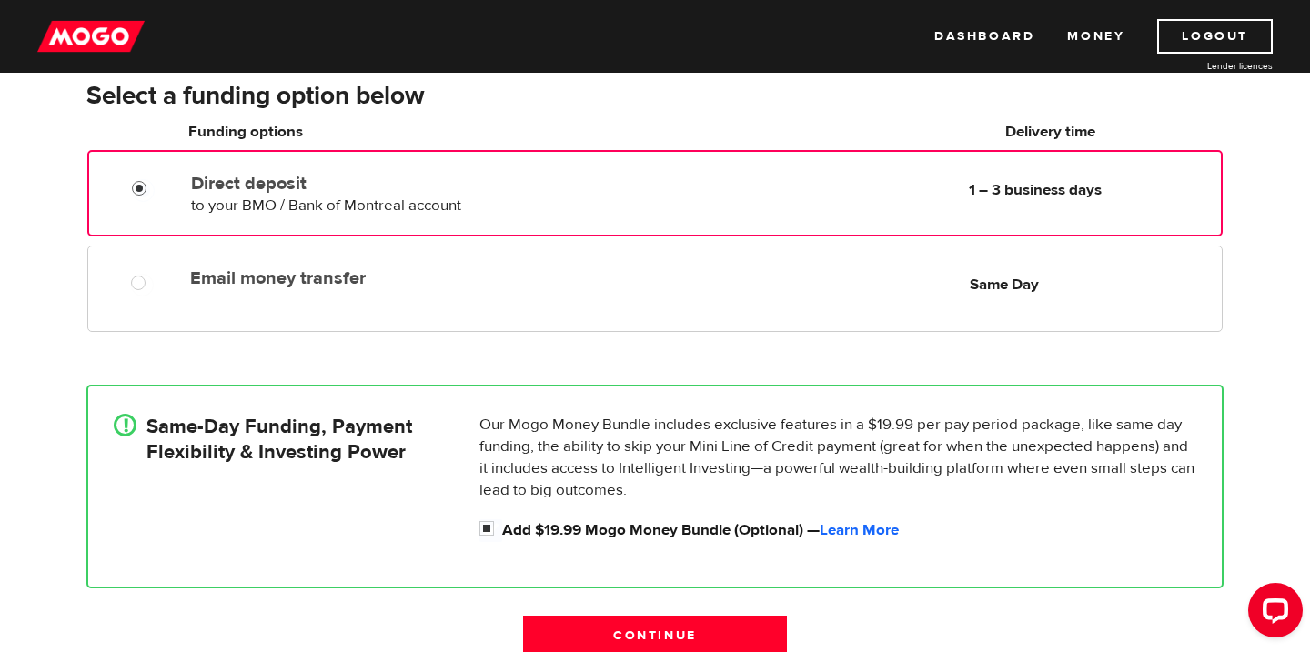
click at [146, 195] on input "Direct deposit" at bounding box center [143, 190] width 23 height 23
click at [489, 534] on input "Add $19.99 Mogo Money Bundle (Optional) — Learn More" at bounding box center [490, 530] width 23 height 23
checkbox input "false"
radio input "false"
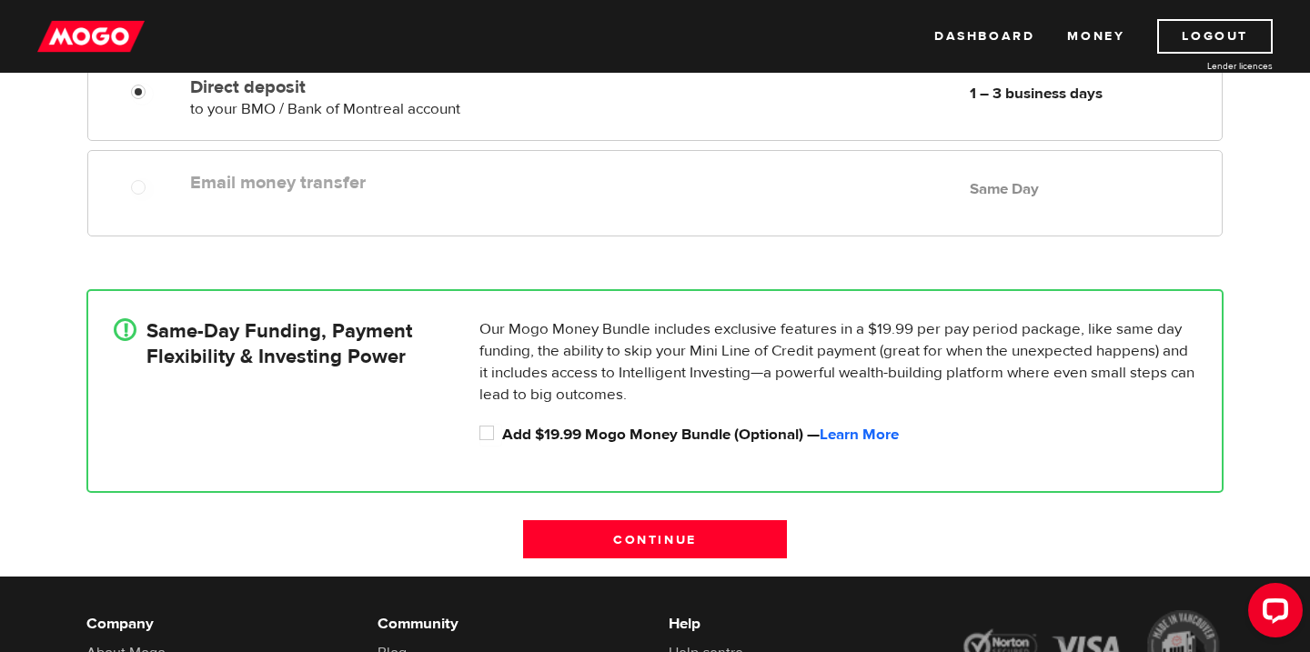
scroll to position [406, 0]
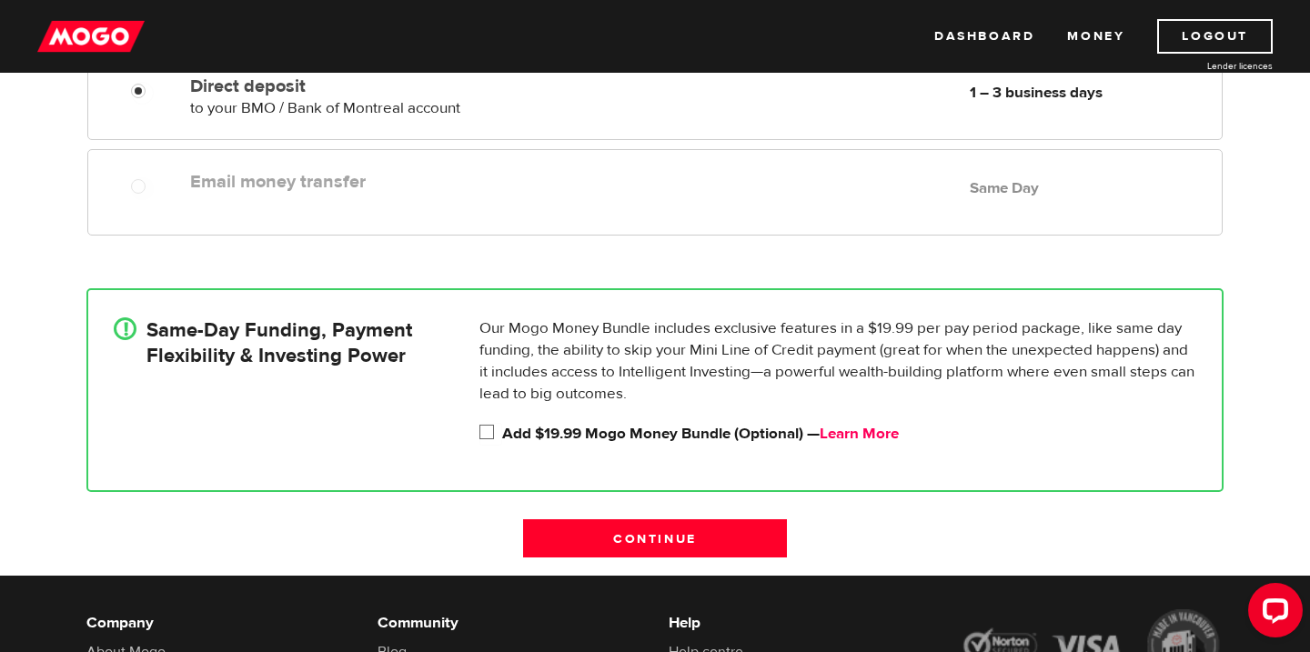
click at [880, 432] on link "Learn More" at bounding box center [859, 434] width 79 height 20
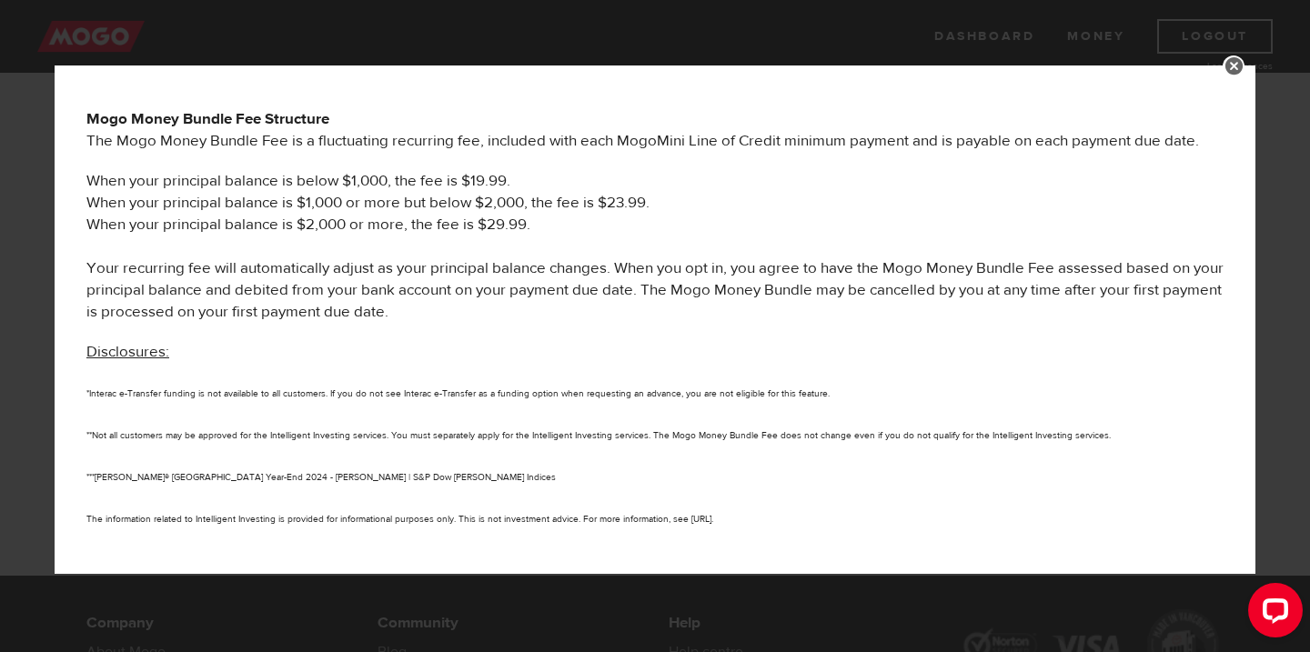
scroll to position [990, 0]
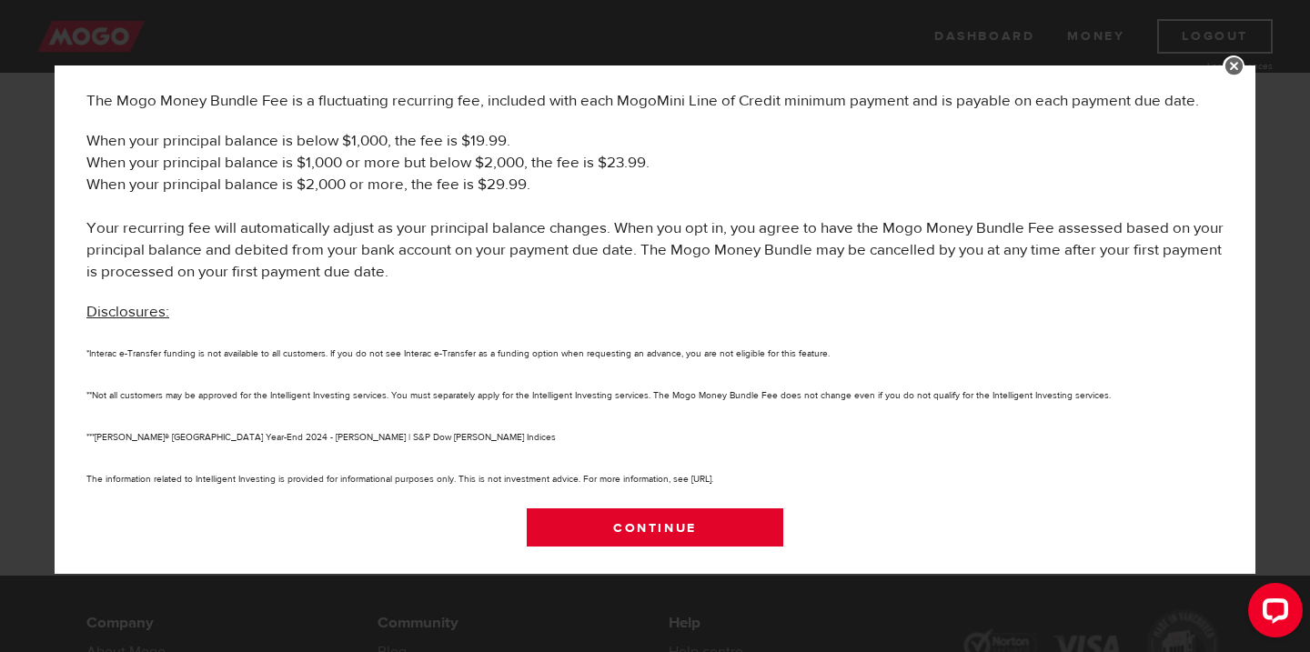
click at [724, 528] on link "Continue" at bounding box center [655, 528] width 257 height 38
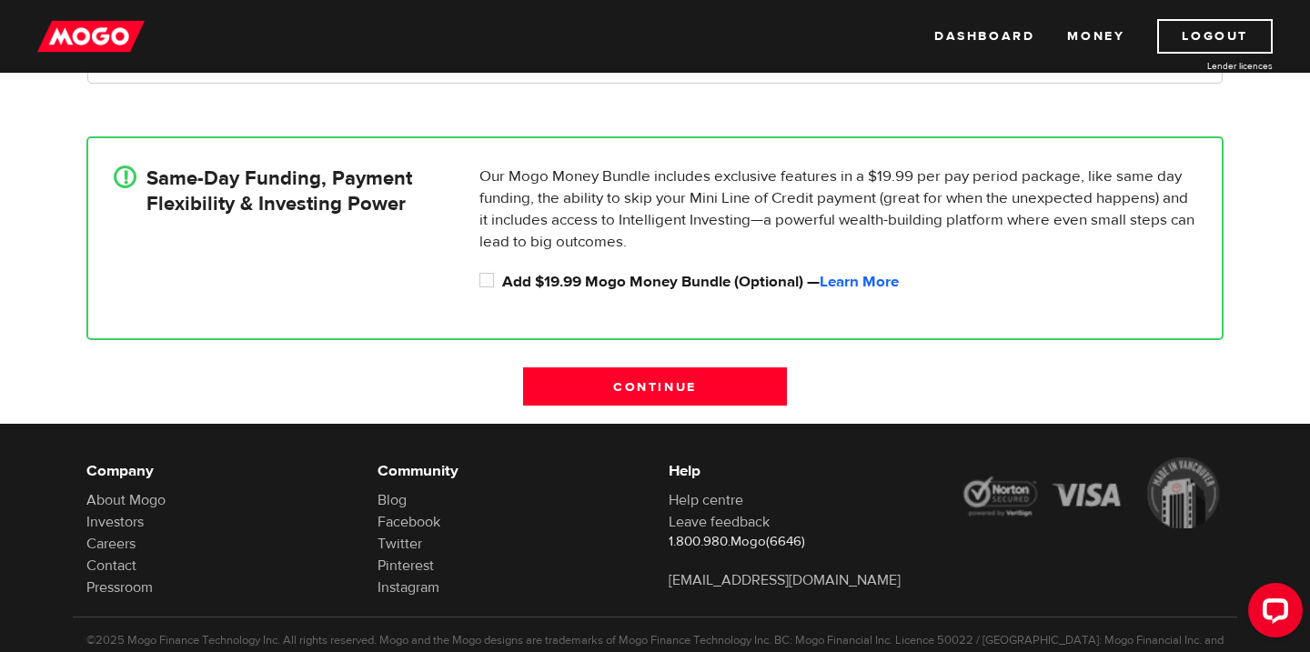
scroll to position [622, 0]
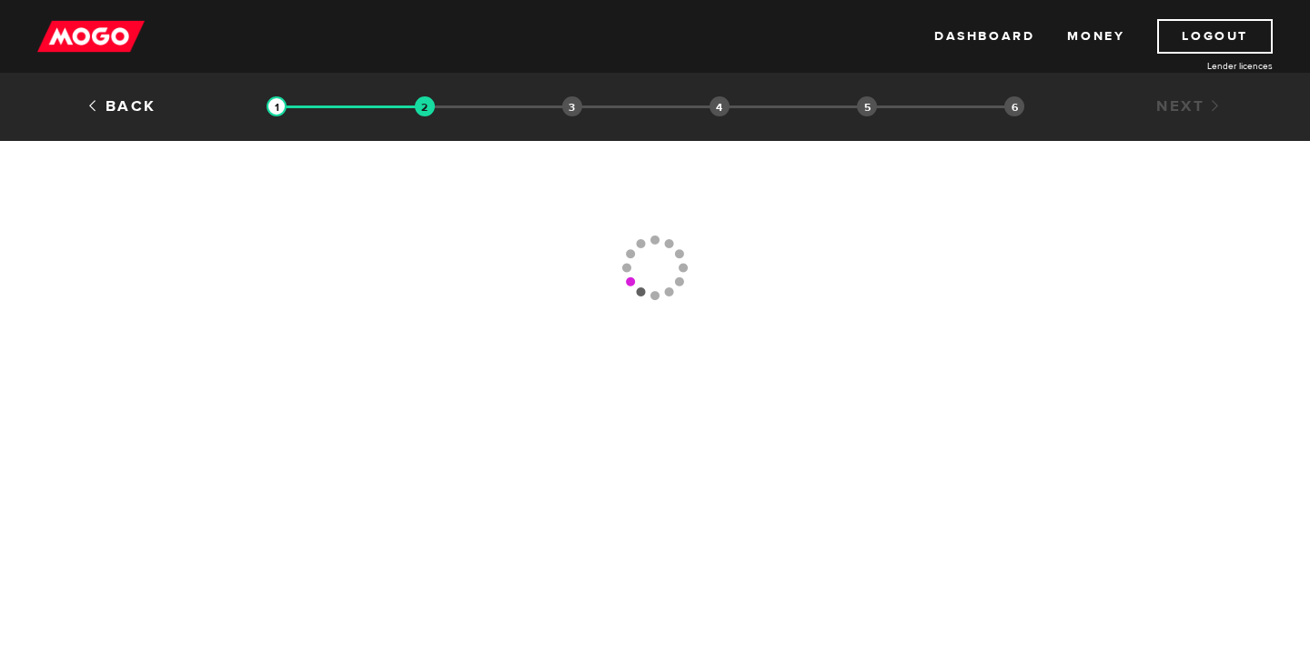
scroll to position [743, 0]
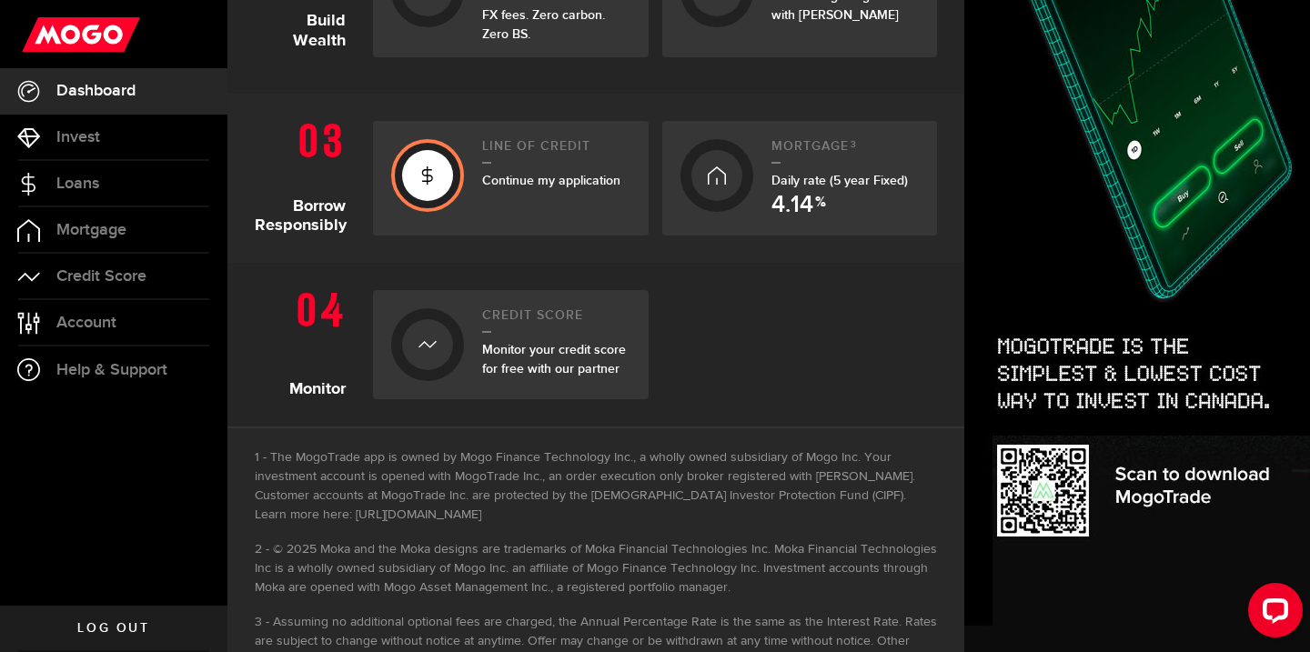
scroll to position [691, 0]
